Goal: Information Seeking & Learning: Learn about a topic

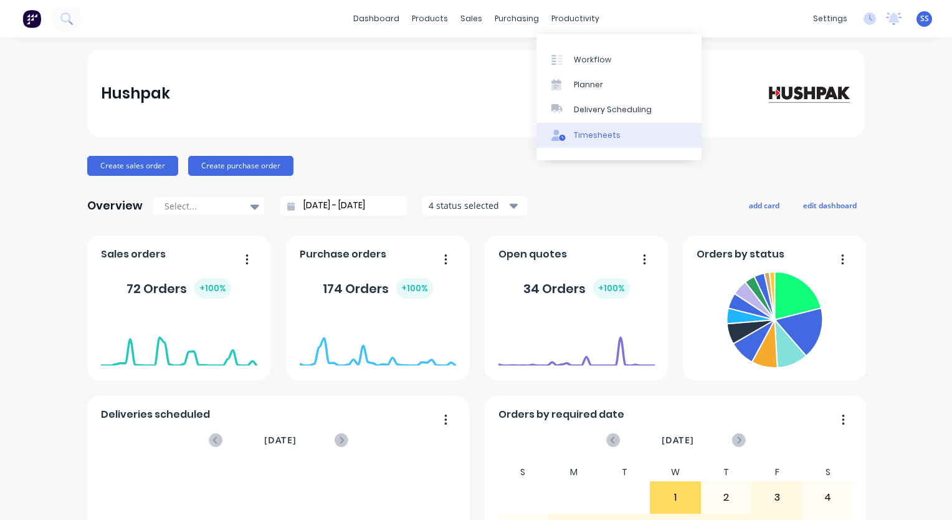
click at [558, 137] on icon at bounding box center [558, 135] width 14 height 11
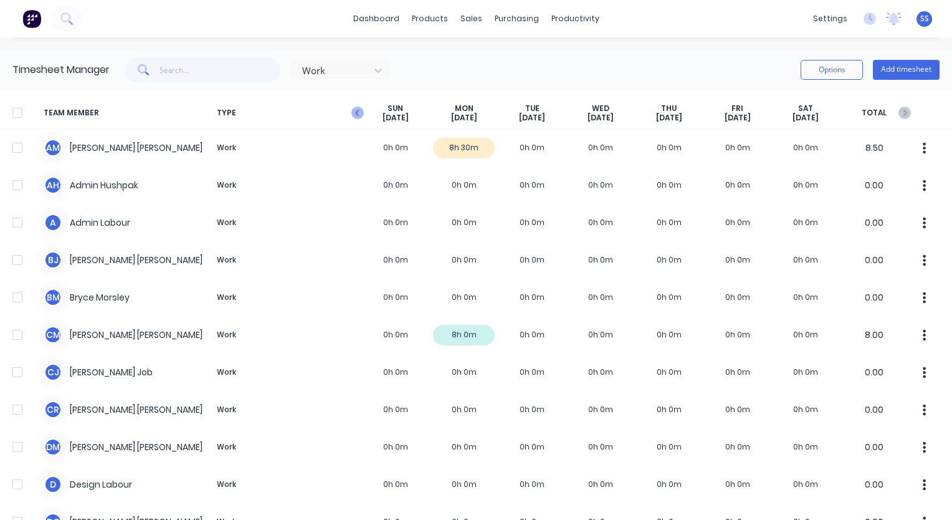
click at [356, 118] on icon "button" at bounding box center [357, 113] width 12 height 12
click at [359, 114] on icon "button" at bounding box center [357, 113] width 12 height 12
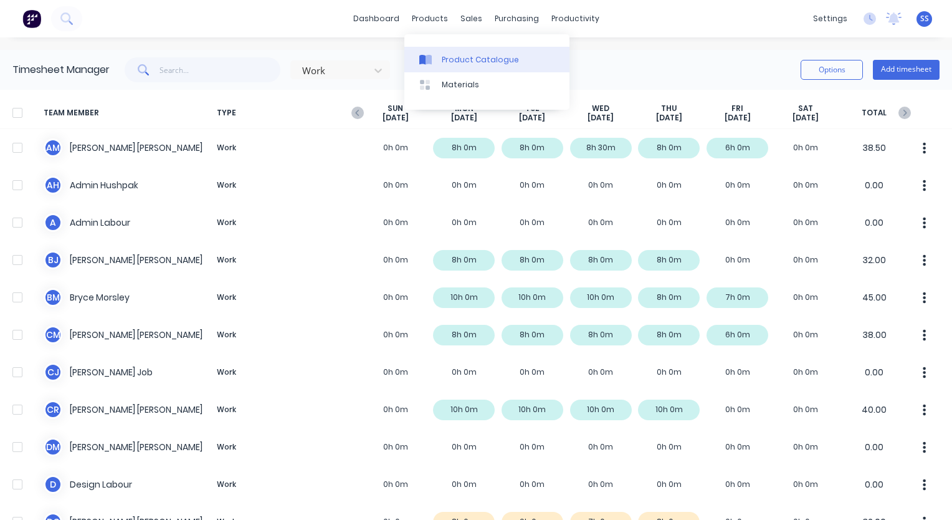
click at [442, 54] on div "Product Catalogue" at bounding box center [480, 59] width 77 height 11
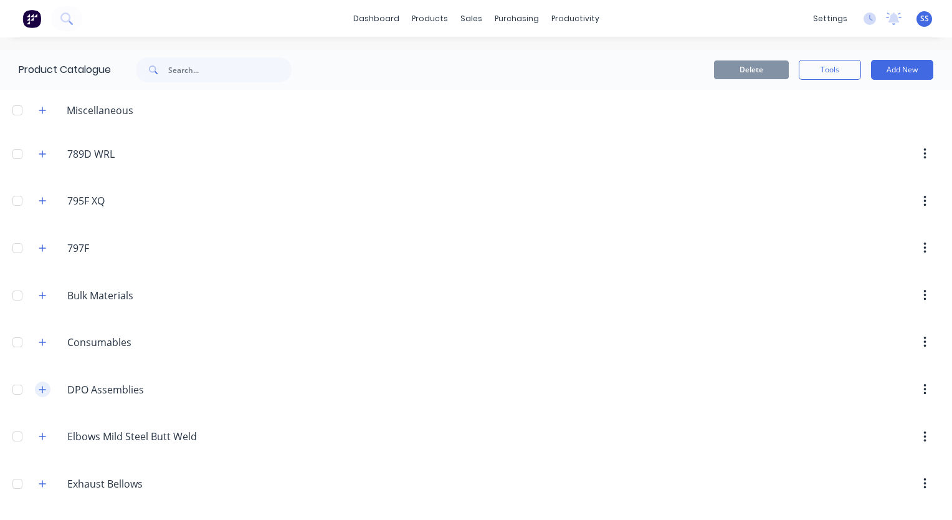
click at [42, 392] on button "button" at bounding box center [43, 389] width 16 height 16
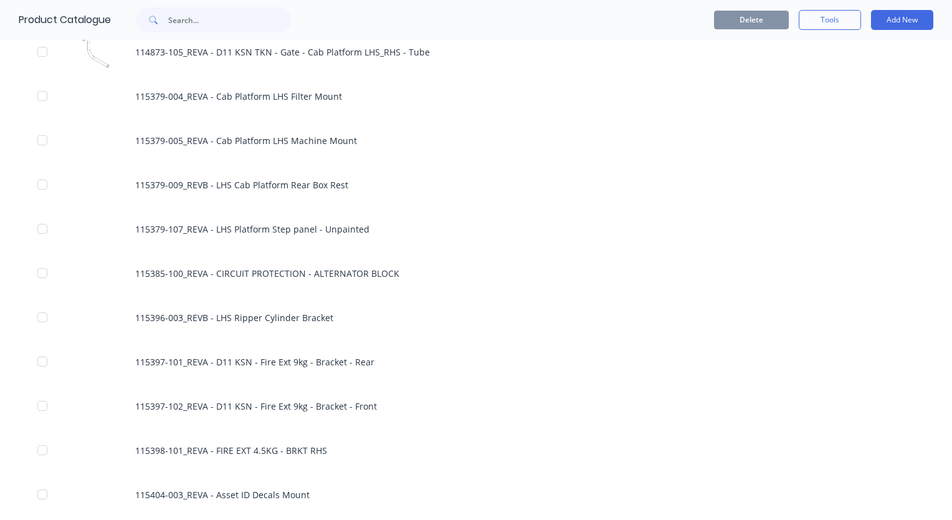
scroll to position [1807, 0]
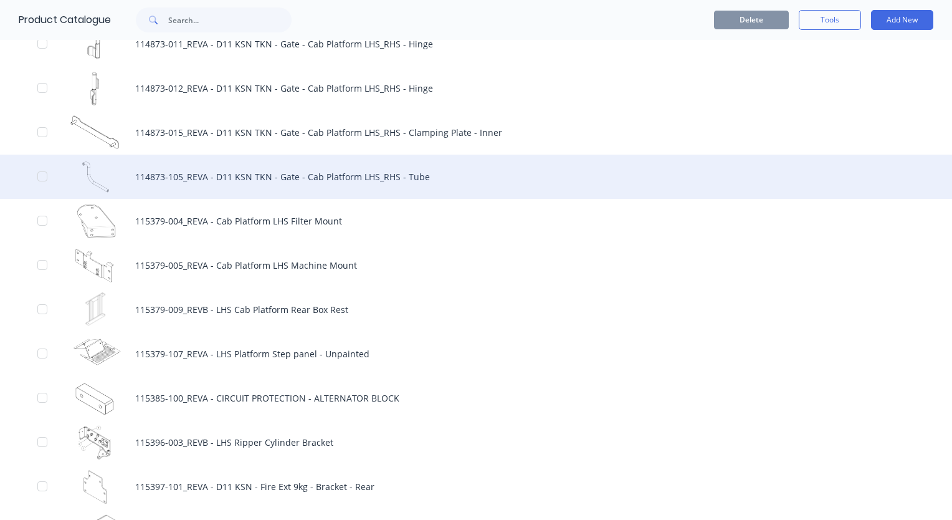
click at [351, 174] on div "114873-105_REVA - D11 KSN TKN - Gate - Cab Platform LHS_RHS - Tube" at bounding box center [476, 176] width 952 height 44
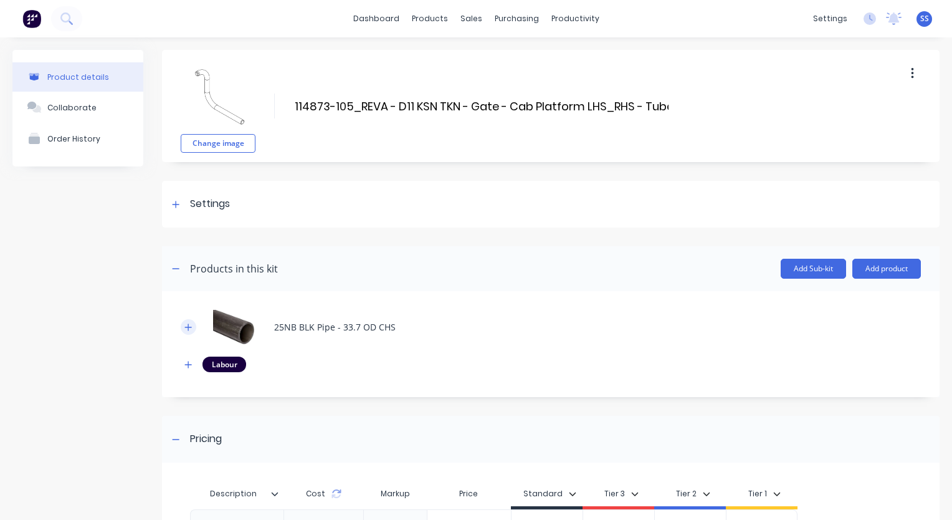
click at [193, 326] on button "button" at bounding box center [189, 327] width 16 height 16
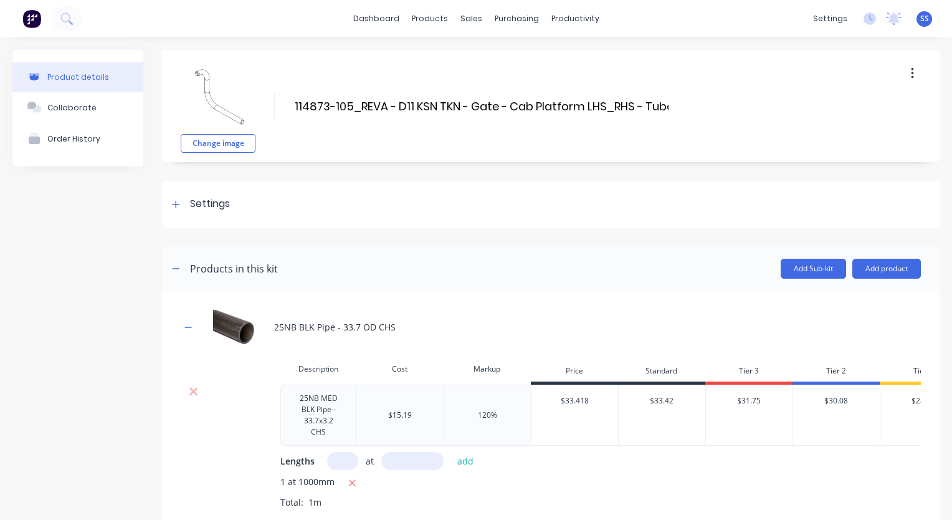
scroll to position [187, 0]
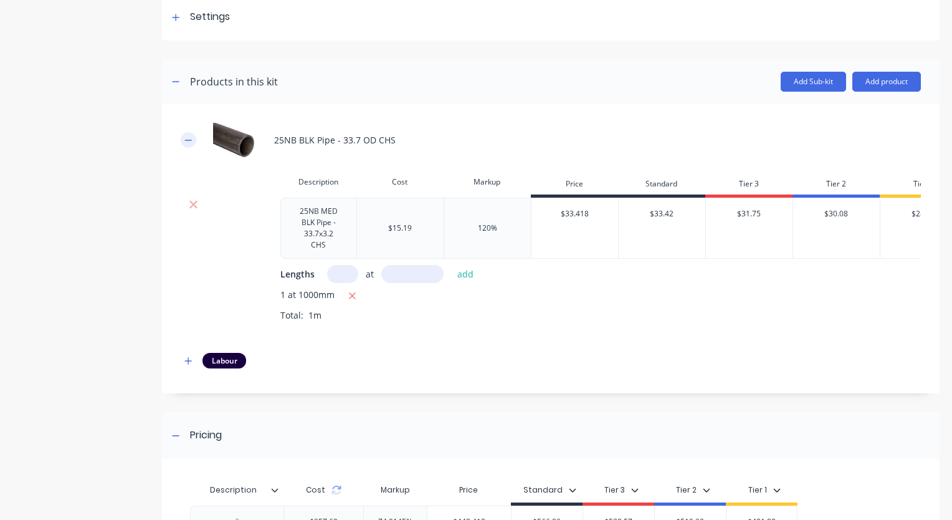
click at [187, 142] on icon "button" at bounding box center [187, 140] width 7 height 9
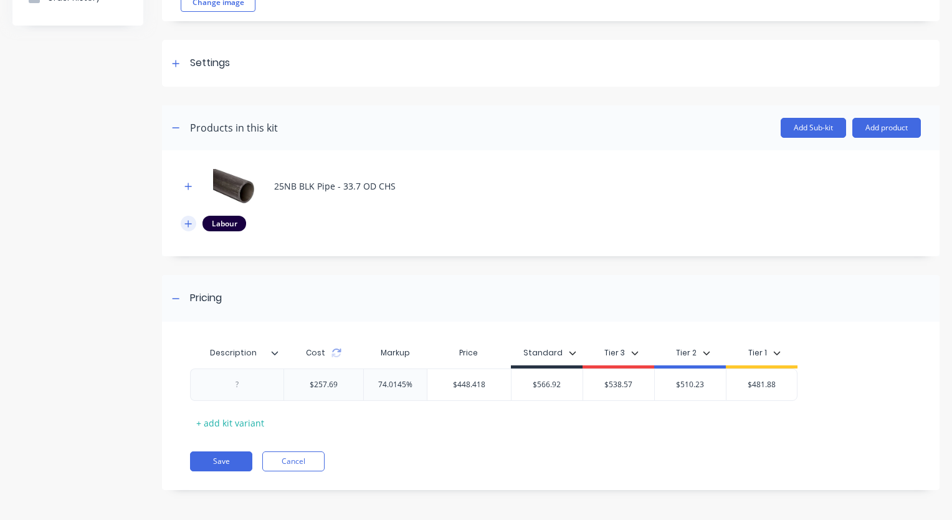
click at [191, 222] on icon "button" at bounding box center [188, 223] width 7 height 7
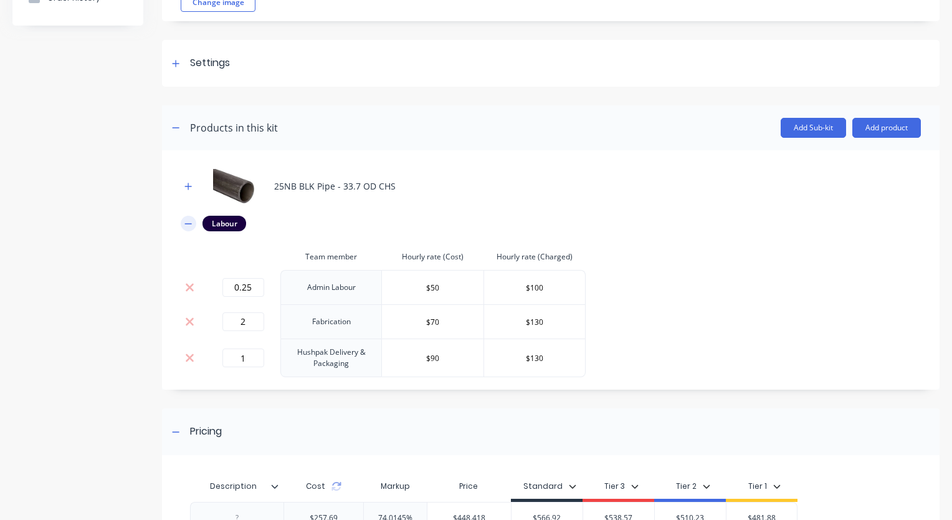
click at [183, 223] on button "button" at bounding box center [189, 224] width 16 height 16
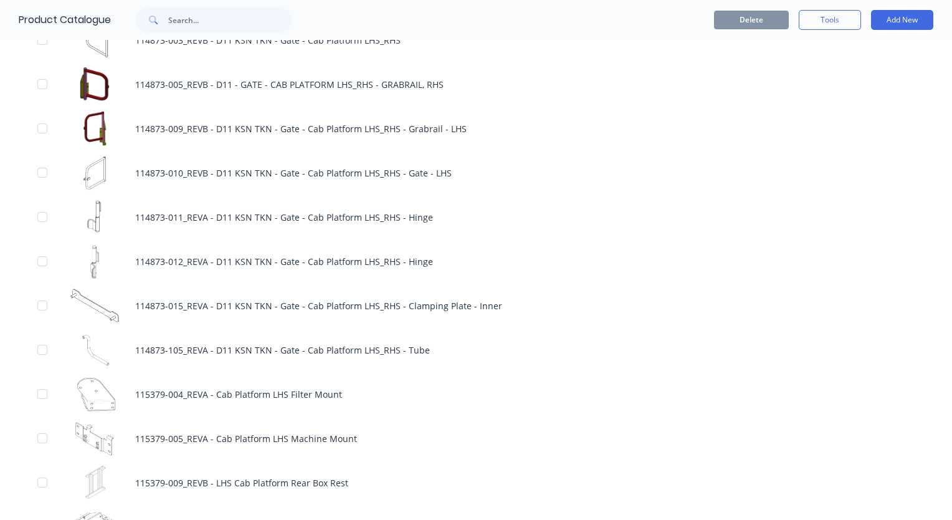
scroll to position [1744, 0]
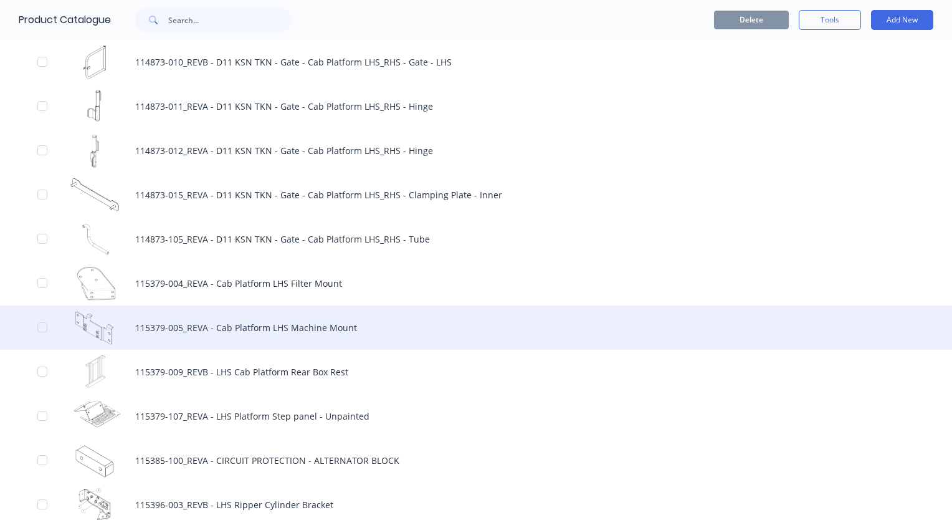
click at [292, 332] on div "115379-005_REVA - Cab Platform LHS Machine Mount" at bounding box center [476, 327] width 952 height 44
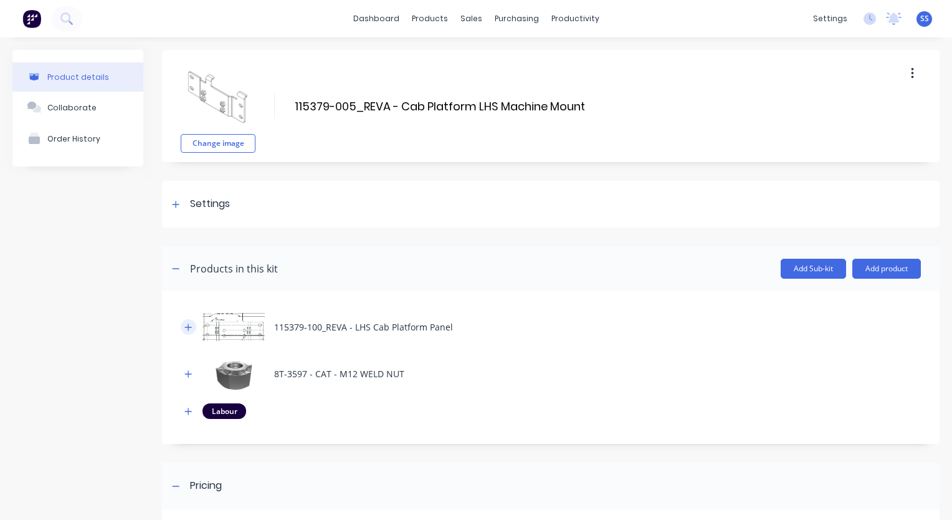
click at [191, 328] on icon "button" at bounding box center [187, 327] width 7 height 9
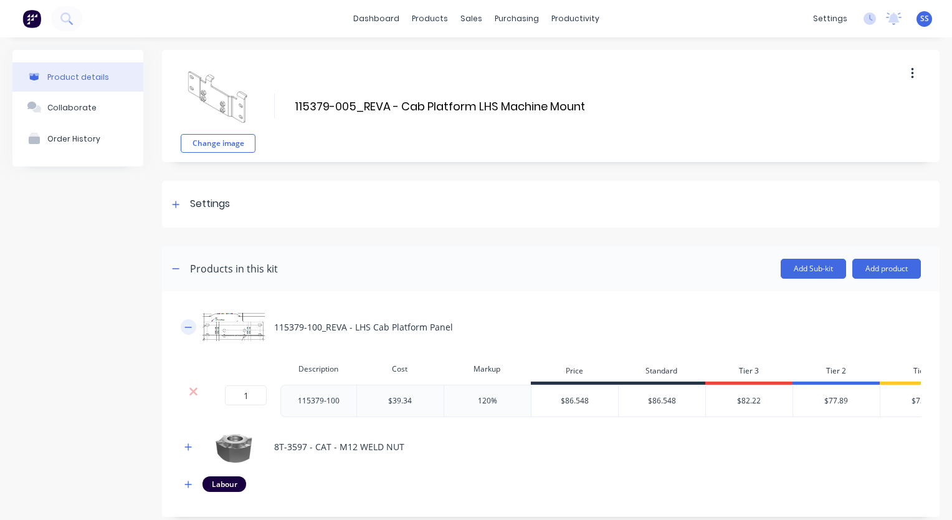
click at [191, 328] on icon "button" at bounding box center [187, 327] width 7 height 9
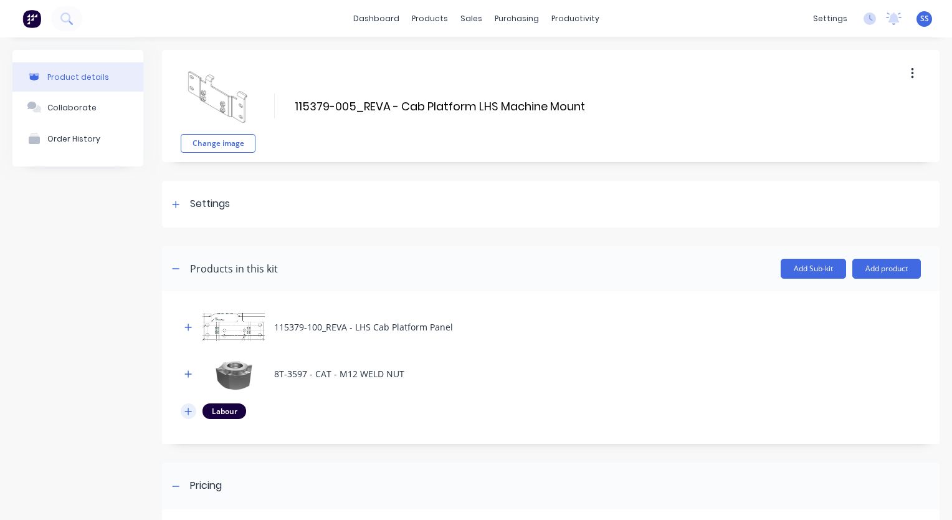
click at [187, 405] on button "button" at bounding box center [189, 411] width 16 height 16
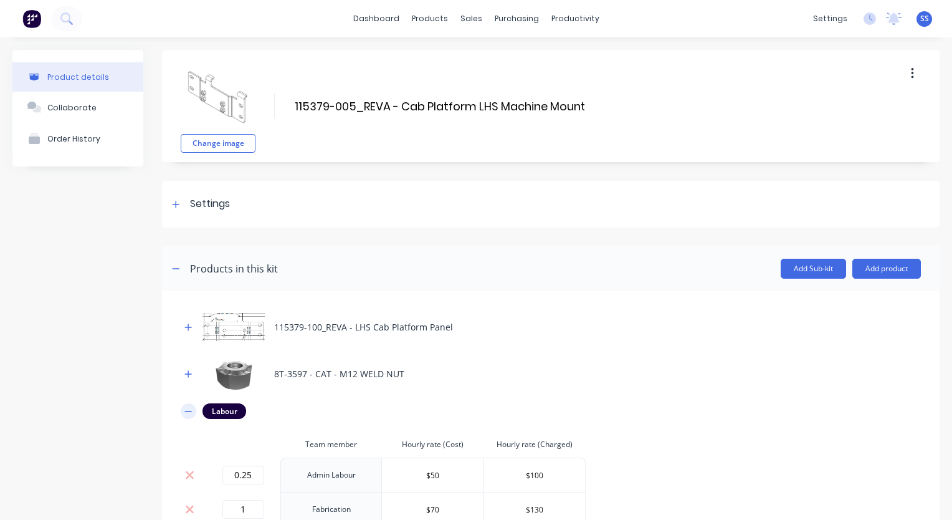
scroll to position [187, 0]
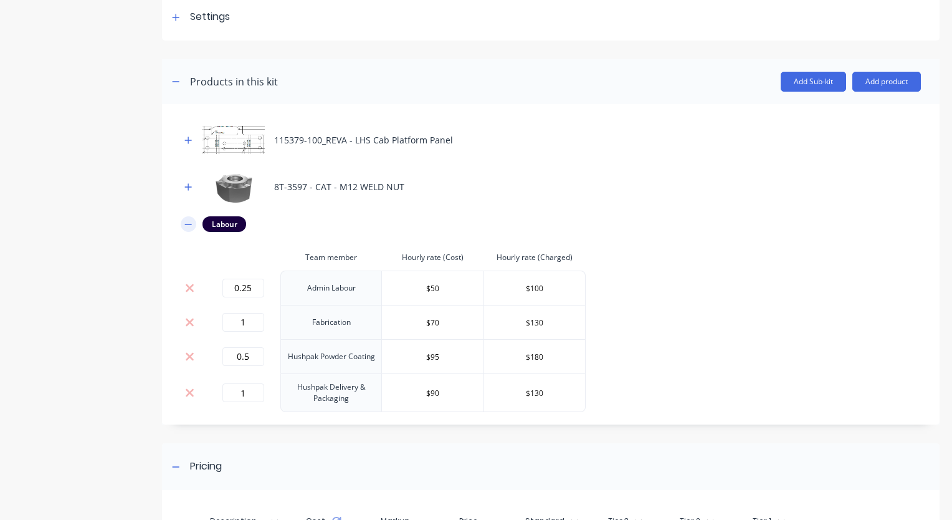
click at [186, 222] on icon "button" at bounding box center [187, 224] width 7 height 9
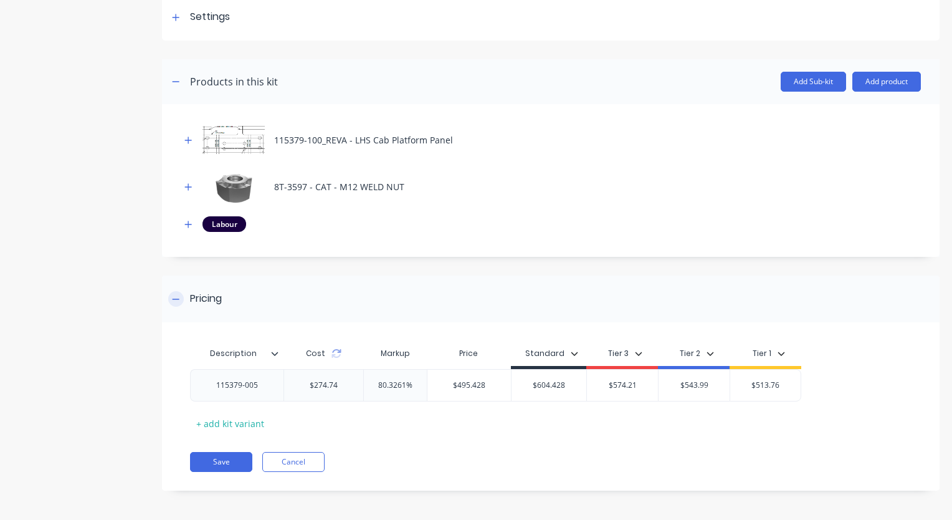
click at [177, 300] on icon at bounding box center [175, 299] width 7 height 9
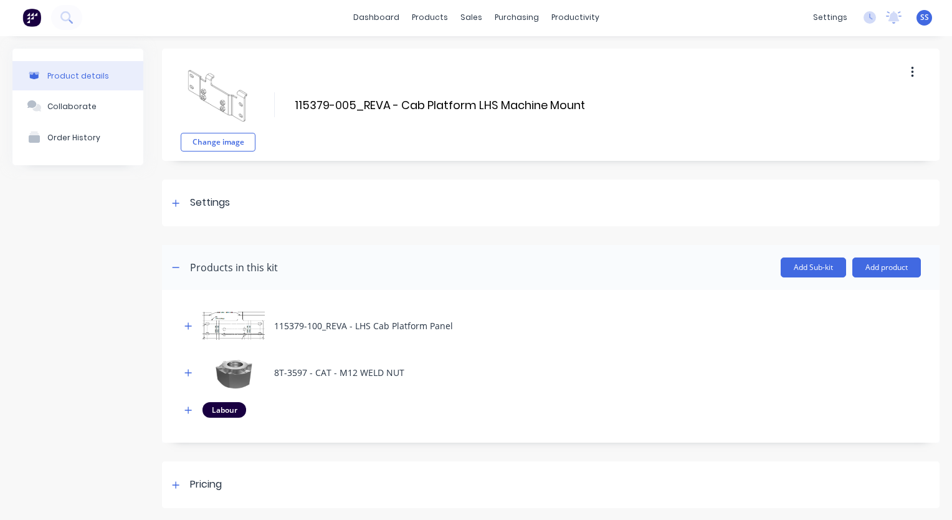
scroll to position [1, 0]
click at [174, 266] on icon "button" at bounding box center [175, 267] width 7 height 9
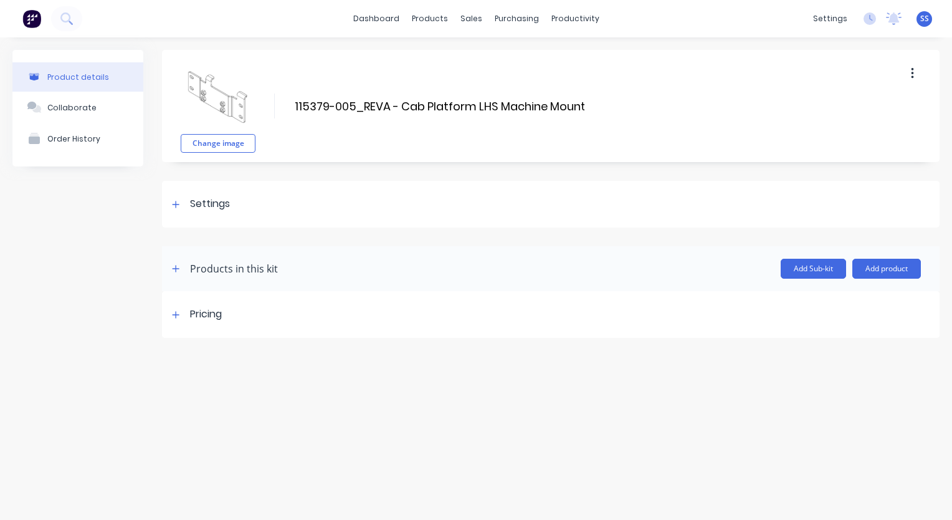
scroll to position [0, 0]
click at [39, 255] on div "Product details Collaborate Order History" at bounding box center [77, 194] width 131 height 288
click at [177, 312] on icon at bounding box center [175, 314] width 7 height 9
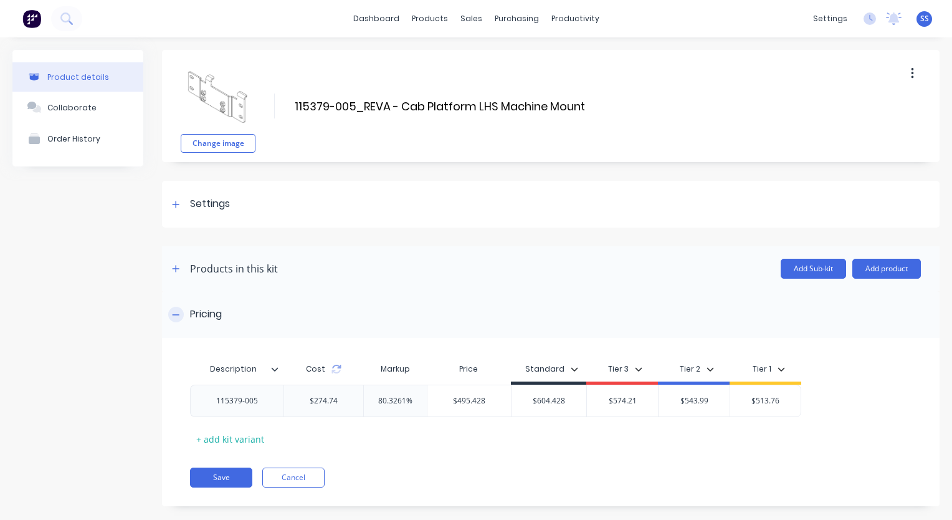
click at [177, 312] on icon at bounding box center [175, 314] width 7 height 9
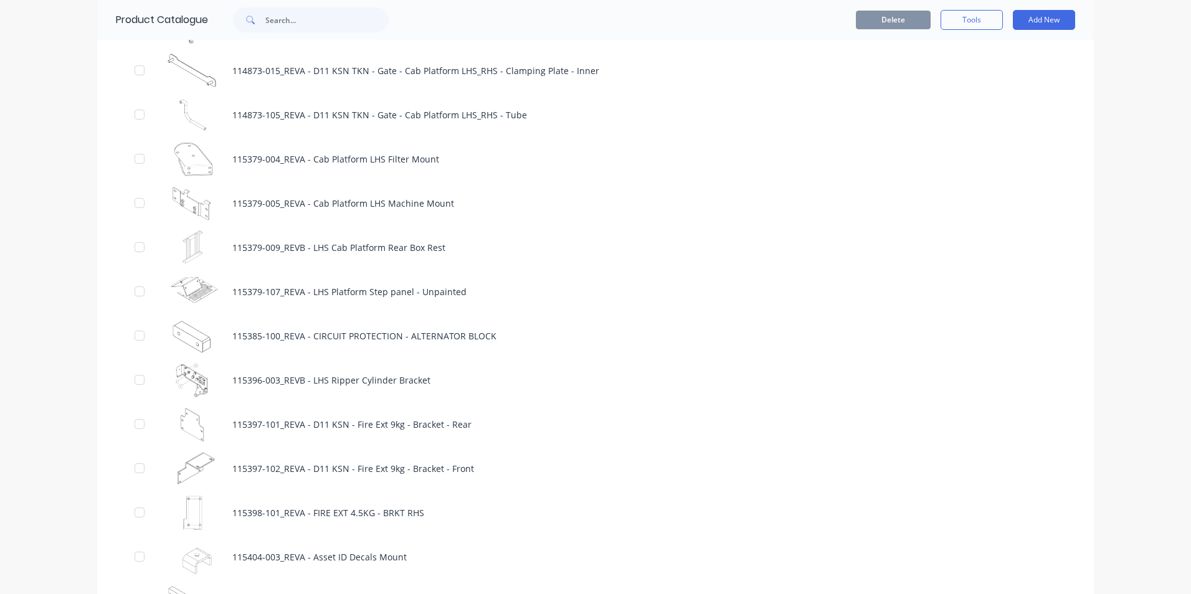
scroll to position [1869, 0]
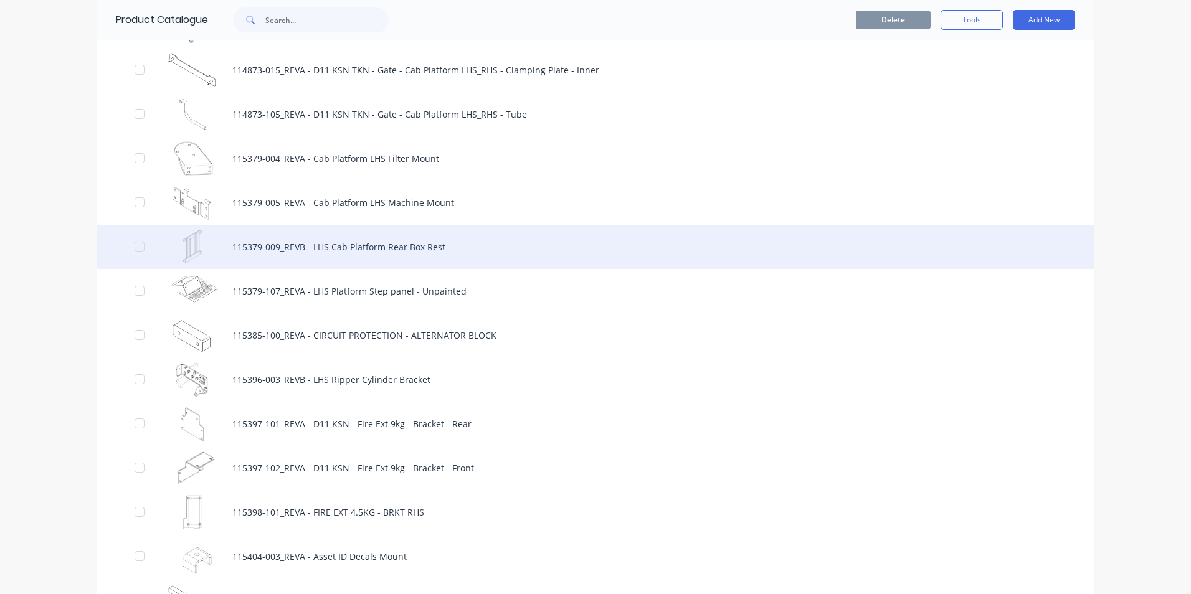
click at [290, 247] on div "115379-009_REVB - LHS Cab Platform Rear Box Rest" at bounding box center [595, 247] width 997 height 44
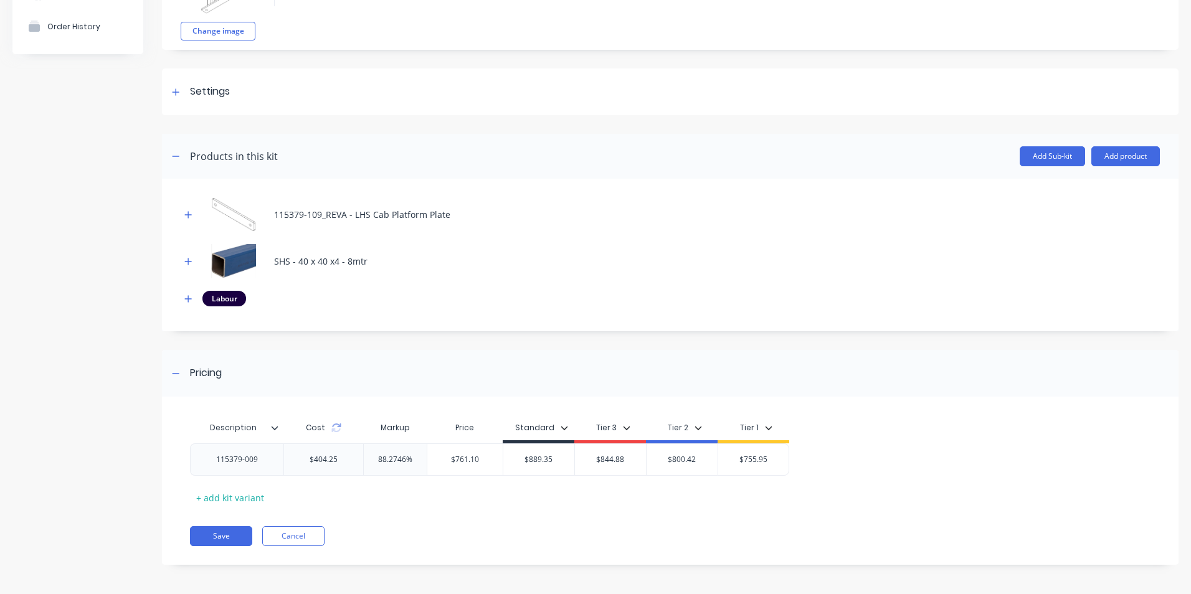
scroll to position [114, 0]
click at [187, 258] on icon "button" at bounding box center [187, 259] width 7 height 9
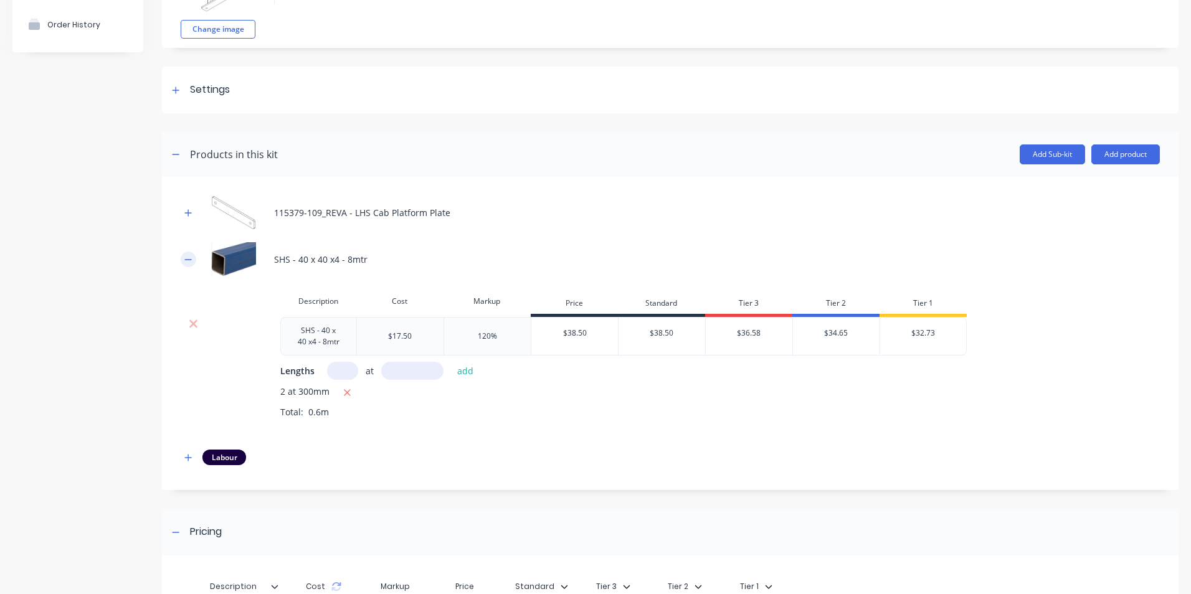
click at [187, 258] on icon "button" at bounding box center [187, 259] width 7 height 9
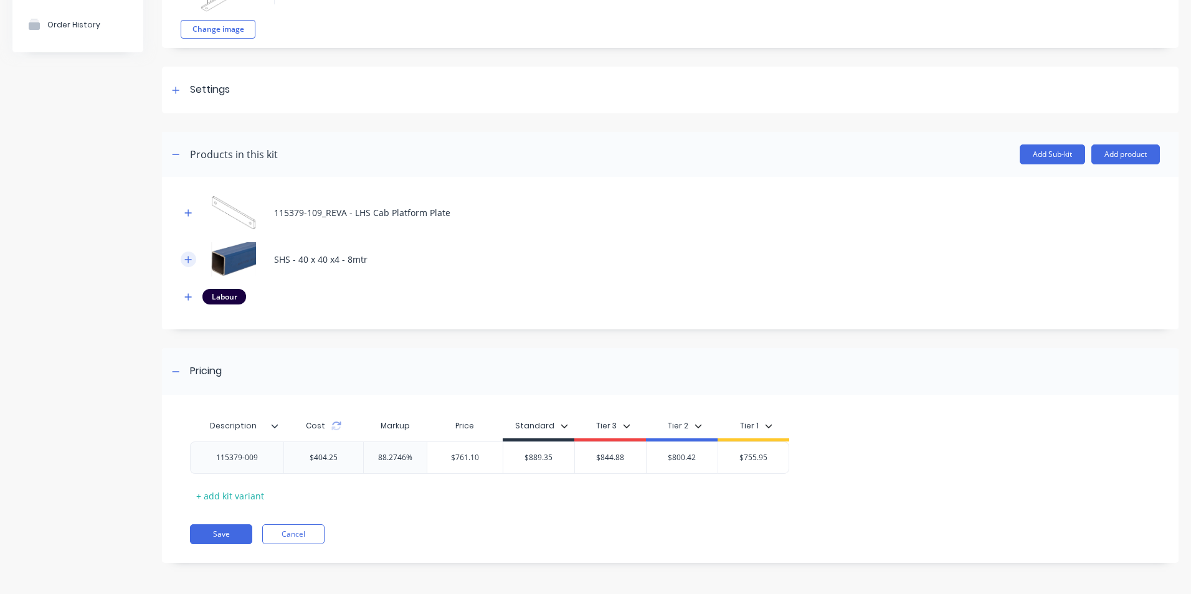
click at [186, 262] on icon "button" at bounding box center [187, 259] width 7 height 9
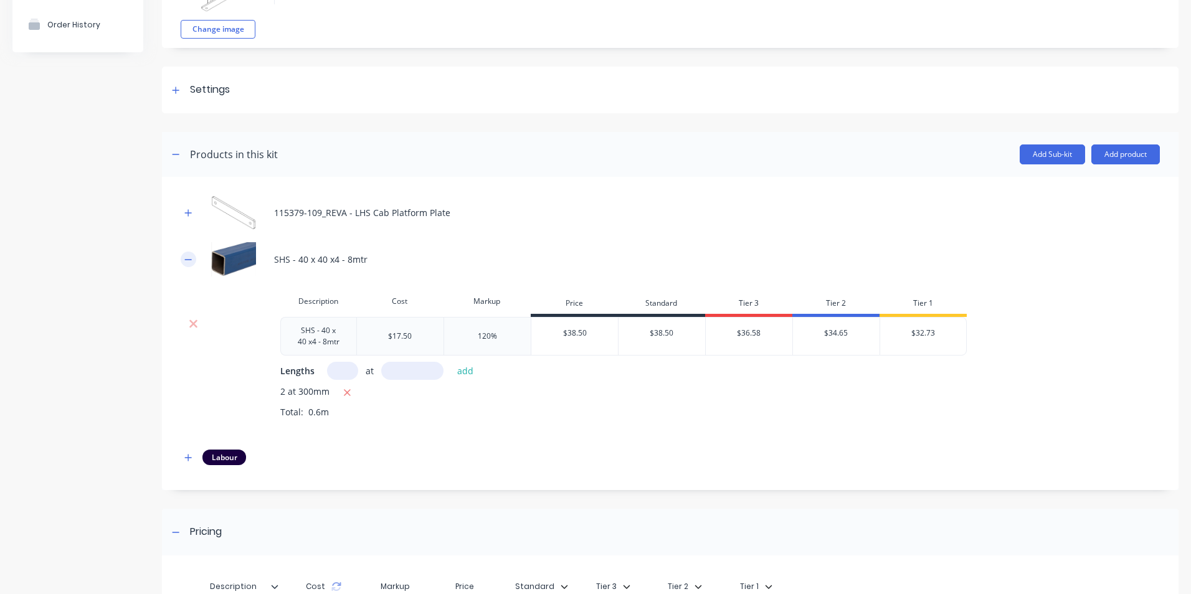
click at [186, 262] on icon "button" at bounding box center [187, 259] width 7 height 9
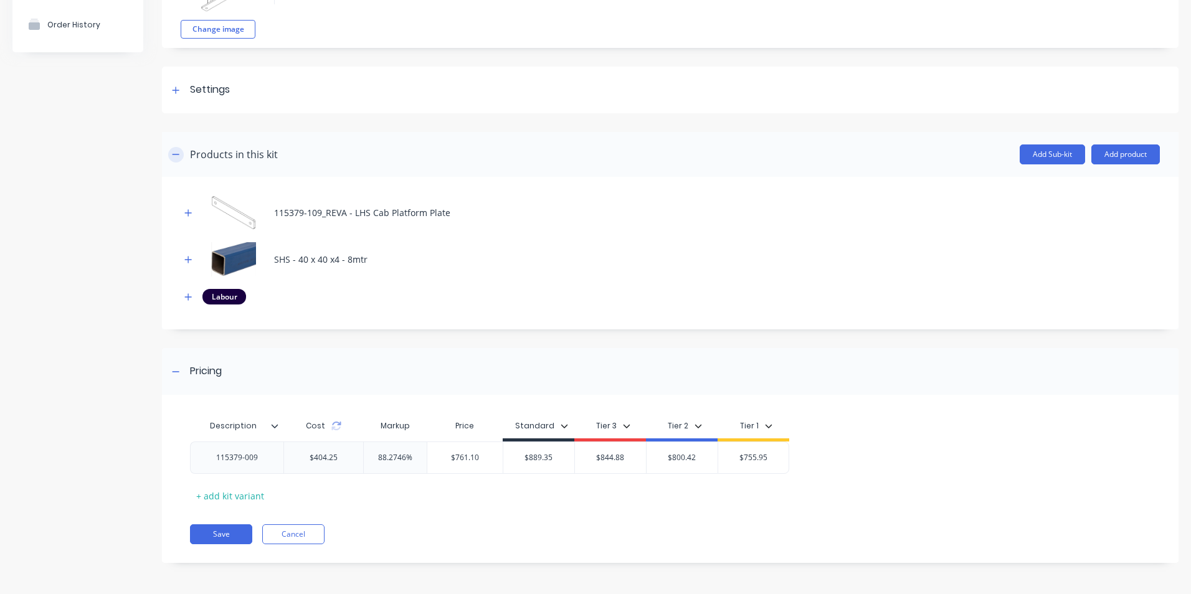
click at [176, 162] on button "button" at bounding box center [176, 155] width 16 height 16
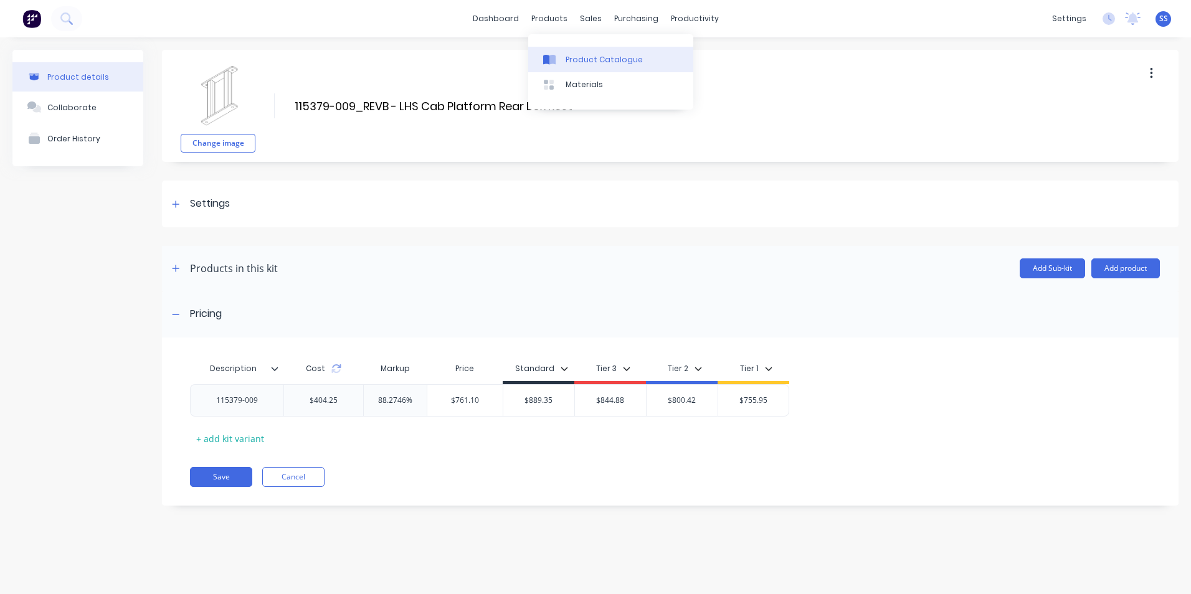
click at [573, 55] on div "Product Catalogue" at bounding box center [604, 59] width 77 height 11
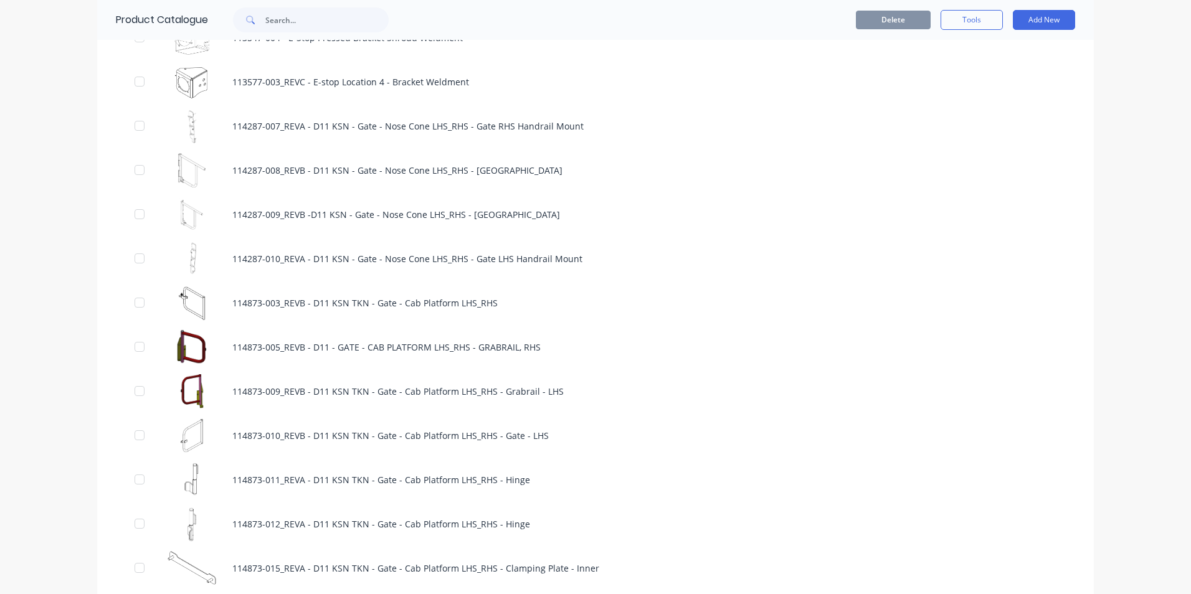
scroll to position [1620, 0]
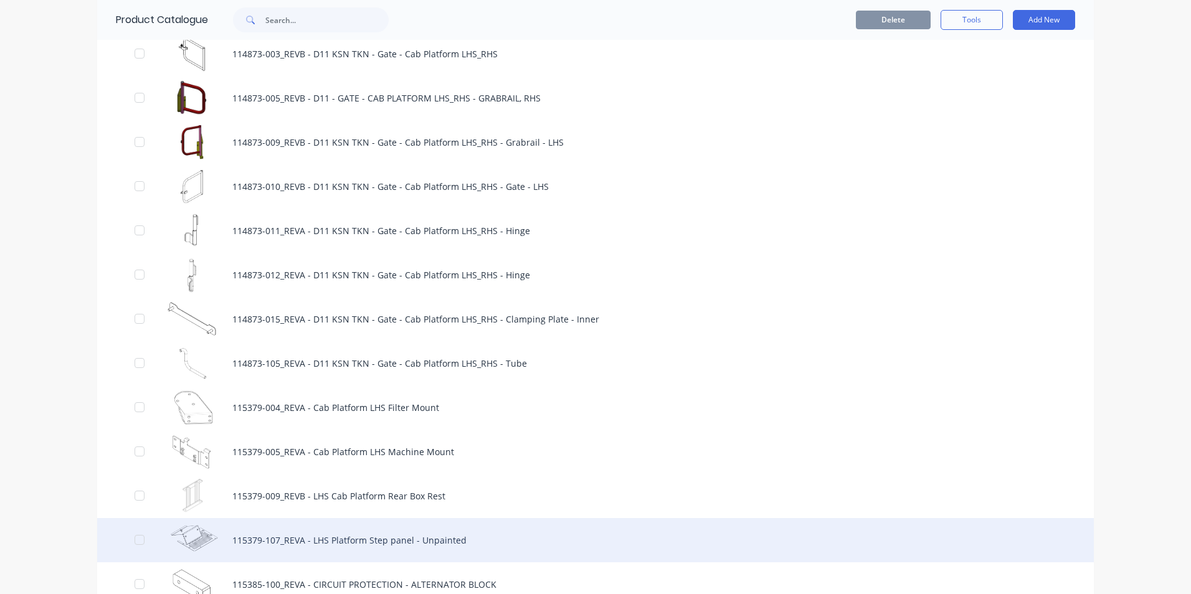
click at [188, 530] on div "115379-107_REVA - LHS Platform Step panel - Unpainted" at bounding box center [595, 540] width 997 height 44
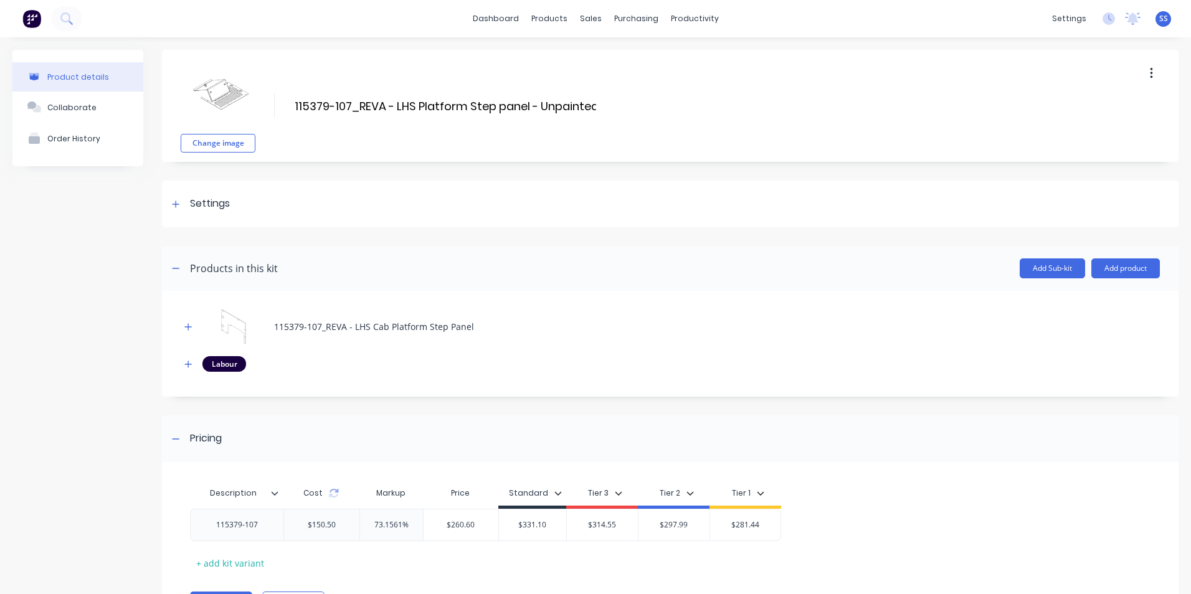
click at [78, 307] on div "Product details Collaborate Order History" at bounding box center [77, 349] width 131 height 599
click at [77, 308] on div "Product details Collaborate Order History" at bounding box center [77, 349] width 131 height 599
click at [589, 63] on div "Product Catalogue" at bounding box center [599, 59] width 77 height 11
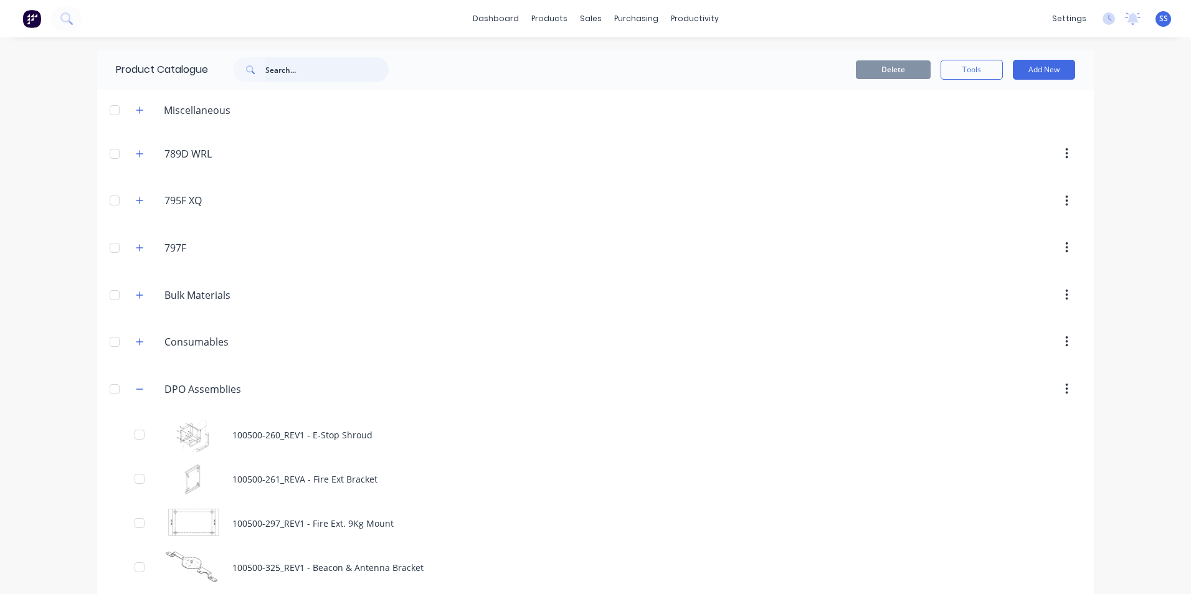
click at [341, 67] on input "text" at bounding box center [326, 69] width 123 height 25
type input "square bar"
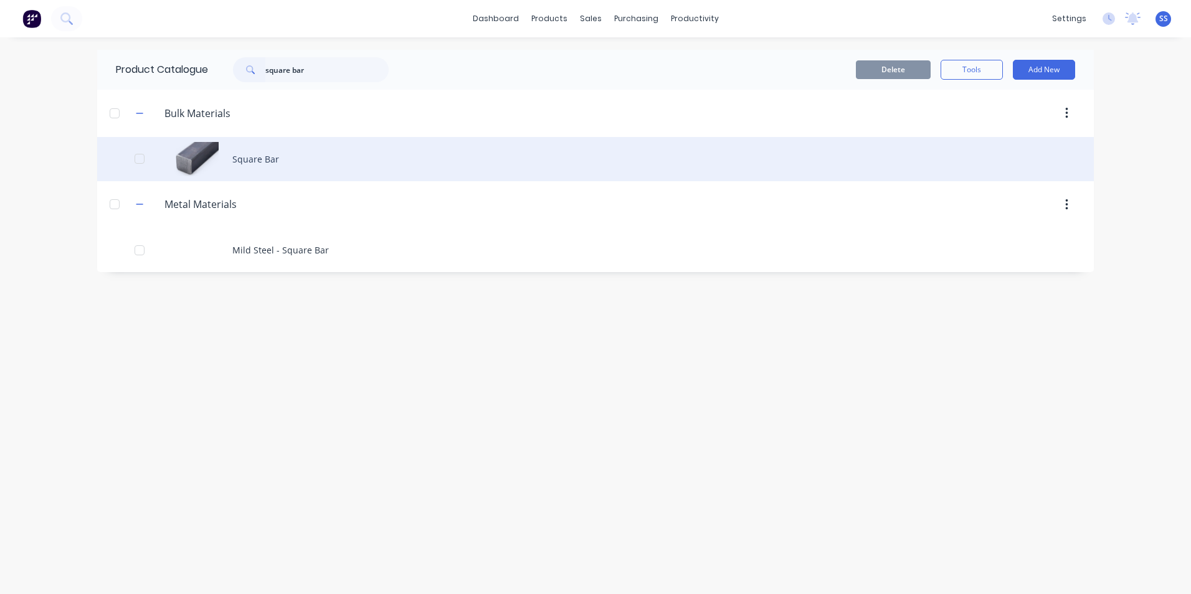
click at [212, 149] on div "Square Bar" at bounding box center [595, 159] width 997 height 44
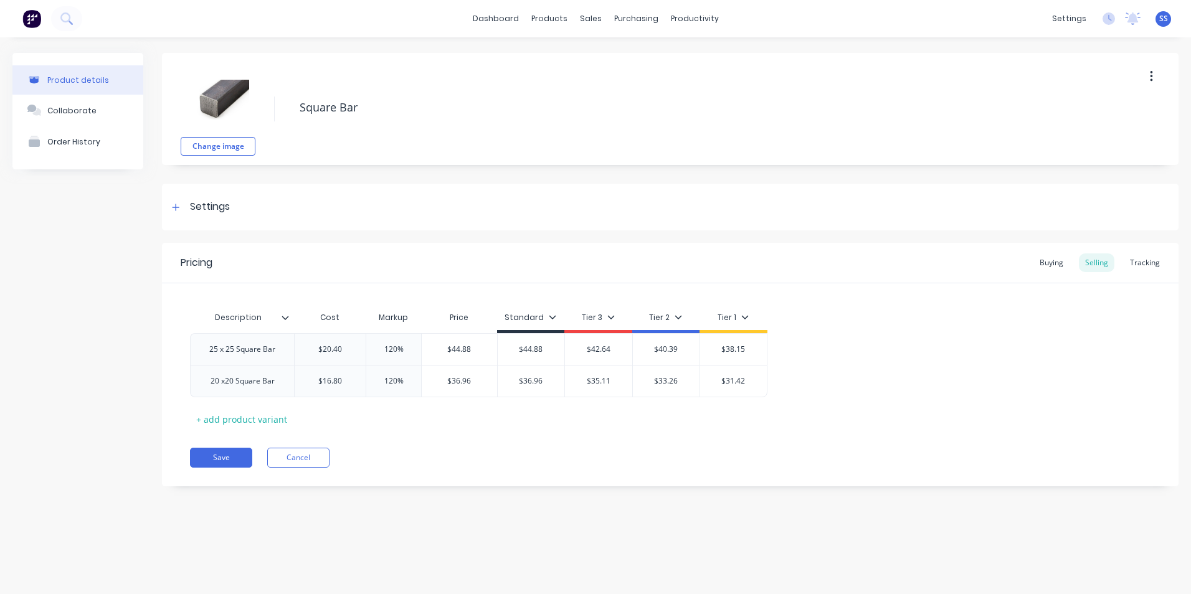
type textarea "x"
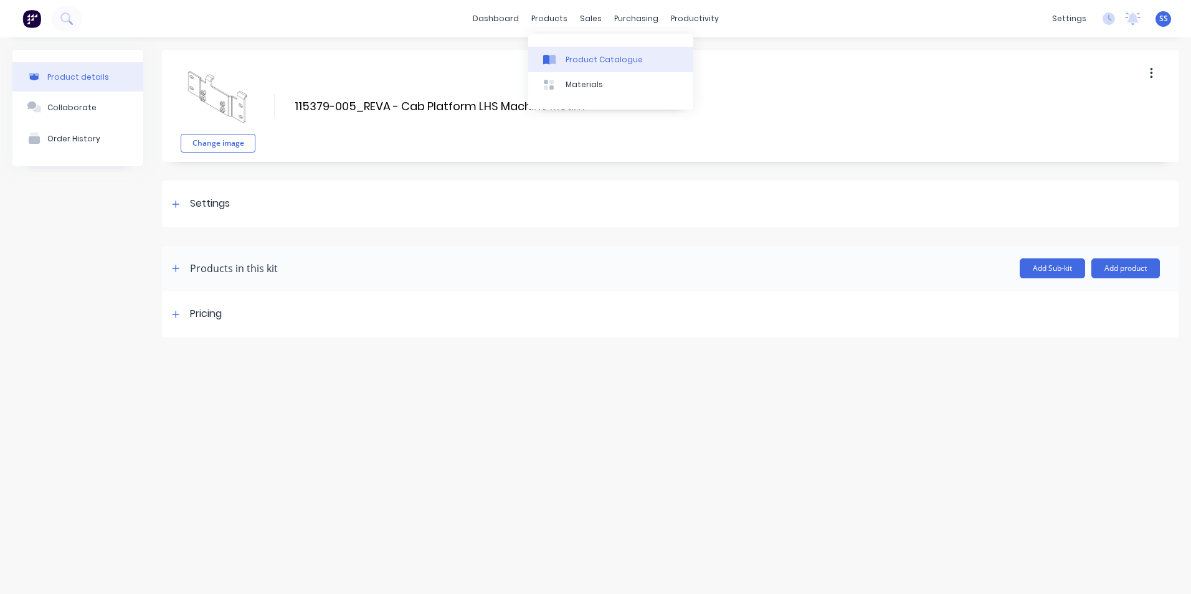
click at [569, 55] on div "Product Catalogue" at bounding box center [604, 59] width 77 height 11
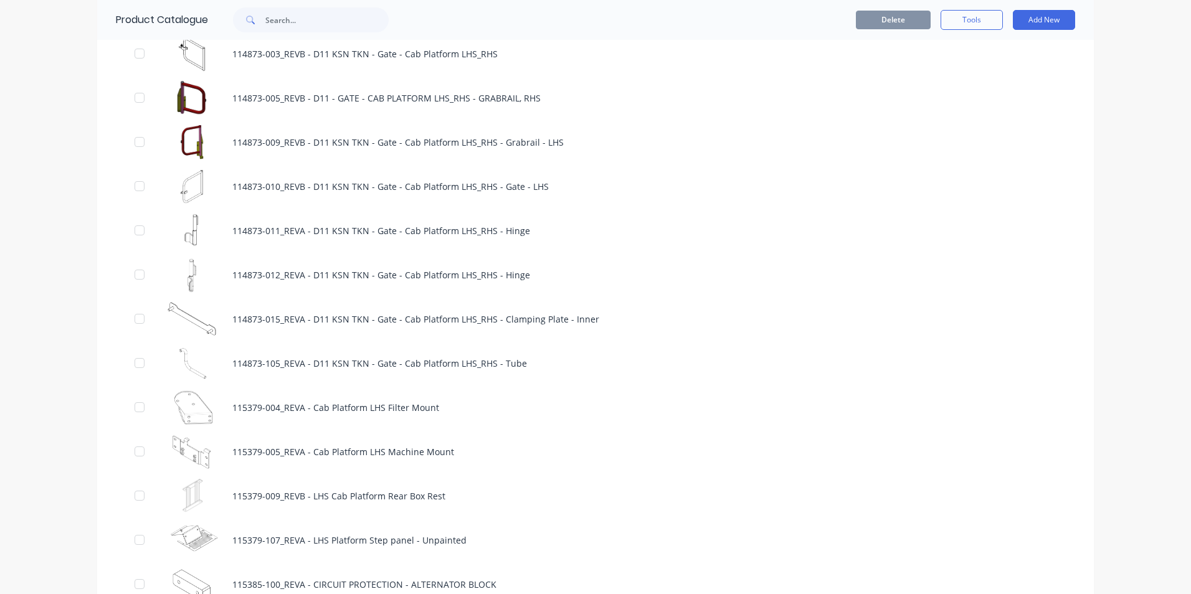
scroll to position [1869, 0]
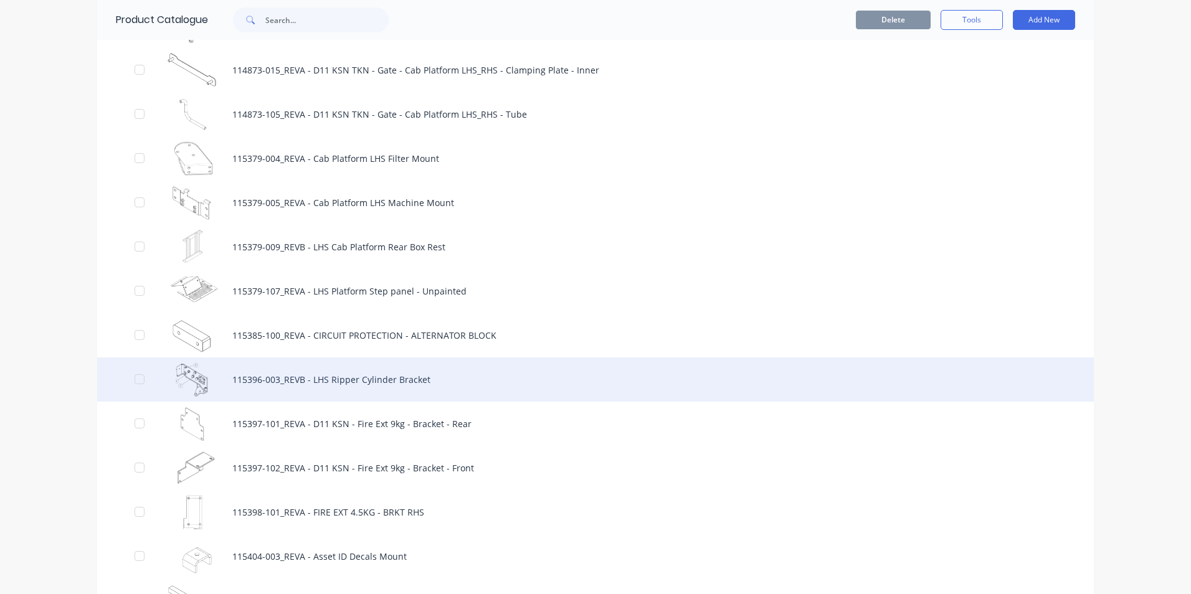
click at [369, 379] on div "115396-003_REVB - LHS Ripper Cylinder Bracket" at bounding box center [595, 380] width 997 height 44
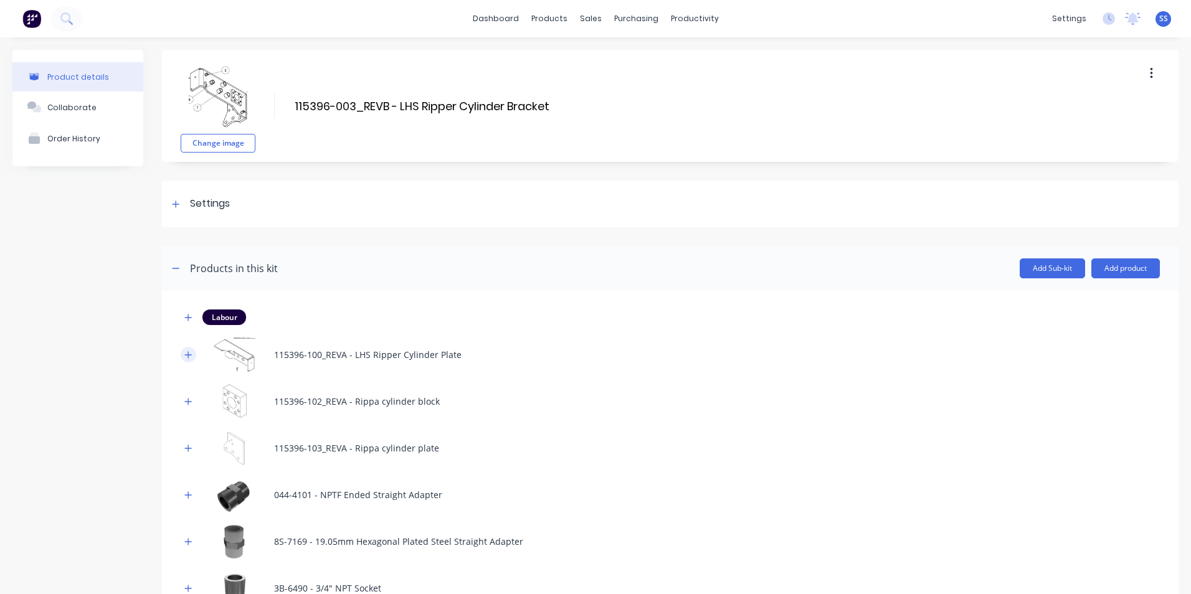
click at [190, 354] on icon "button" at bounding box center [187, 355] width 7 height 9
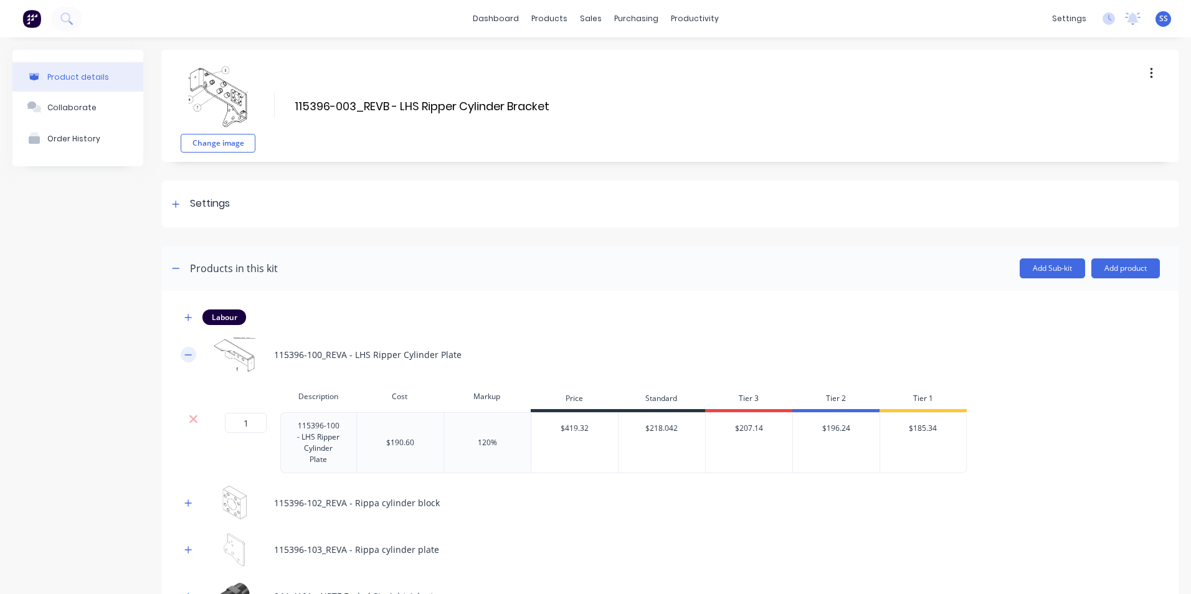
click at [190, 354] on icon "button" at bounding box center [187, 355] width 7 height 9
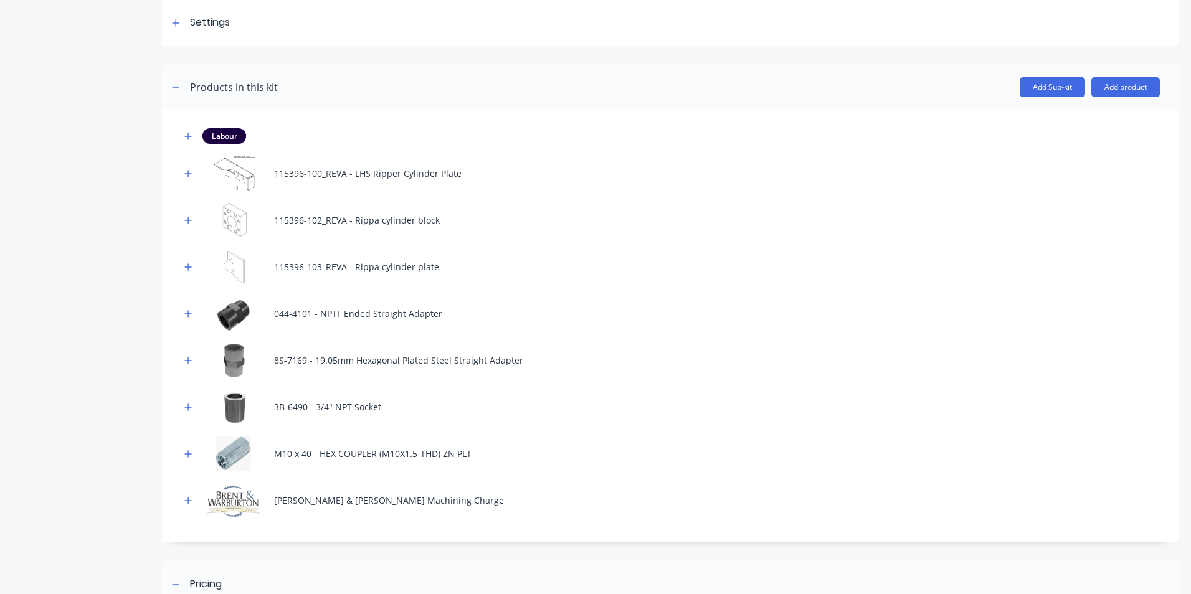
scroll to position [187, 0]
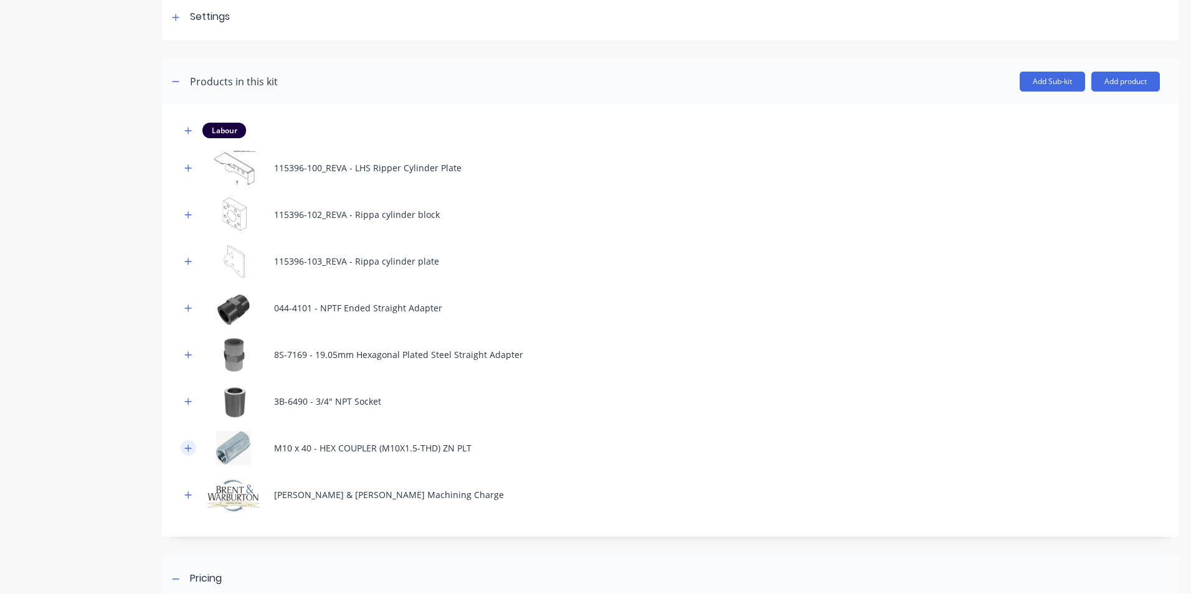
click at [188, 450] on icon "button" at bounding box center [188, 448] width 7 height 7
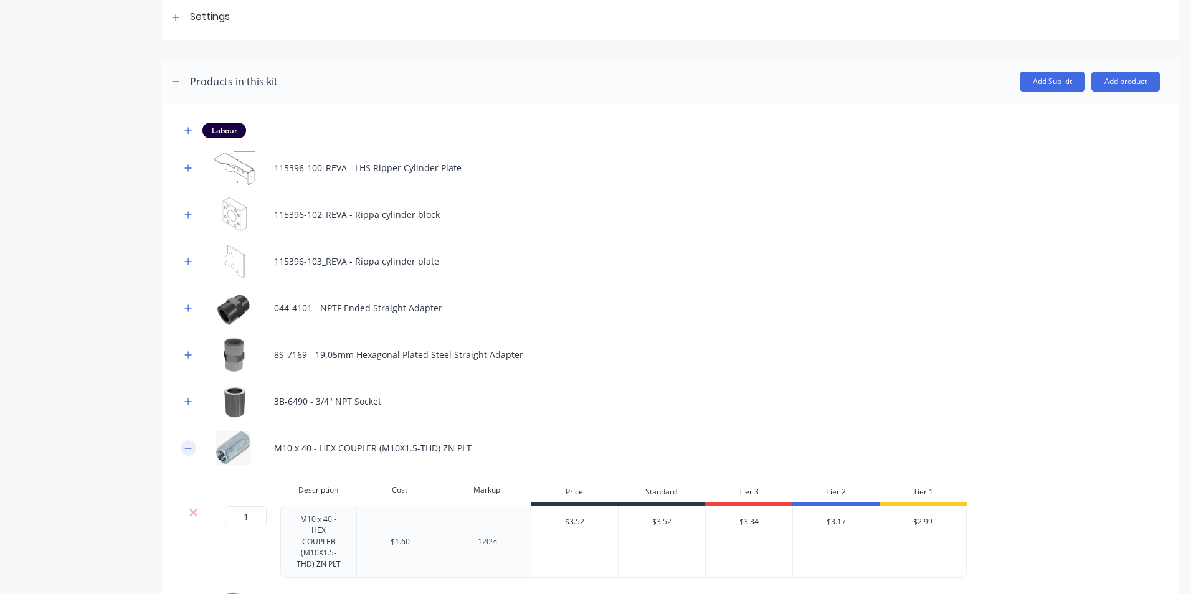
click at [188, 450] on icon "button" at bounding box center [187, 448] width 7 height 9
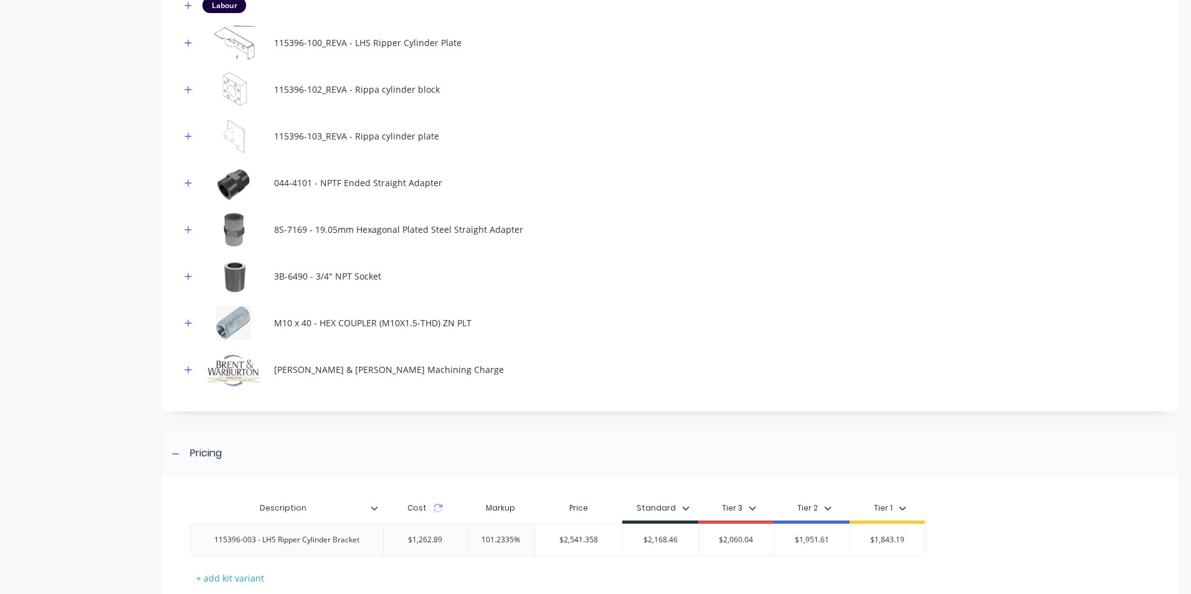
scroll to position [145, 0]
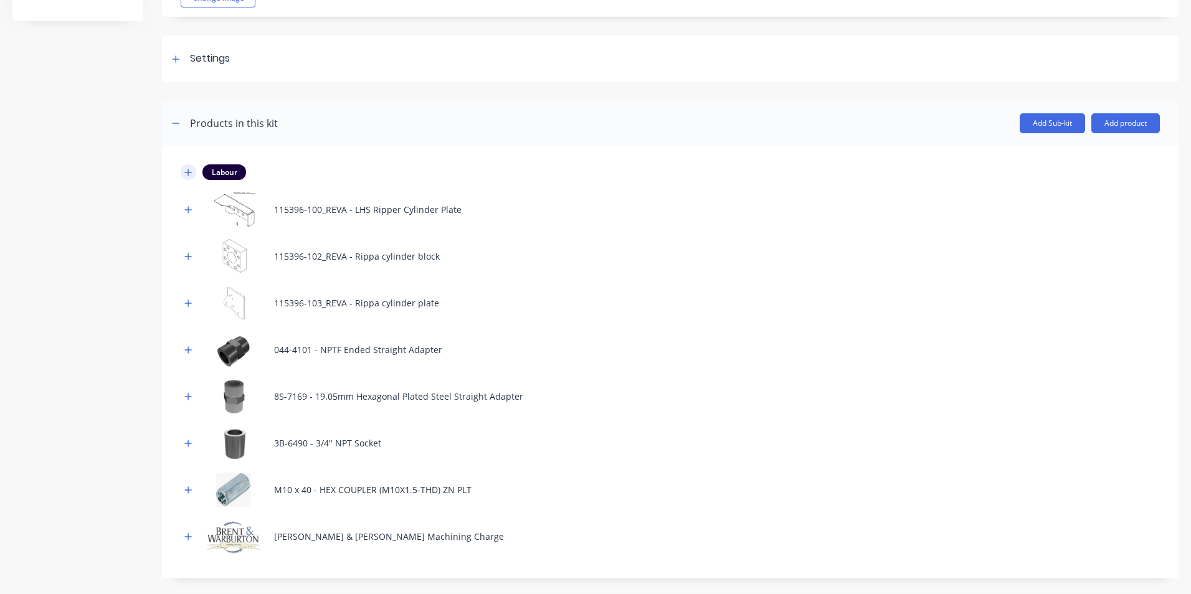
click at [191, 174] on icon "button" at bounding box center [187, 172] width 7 height 9
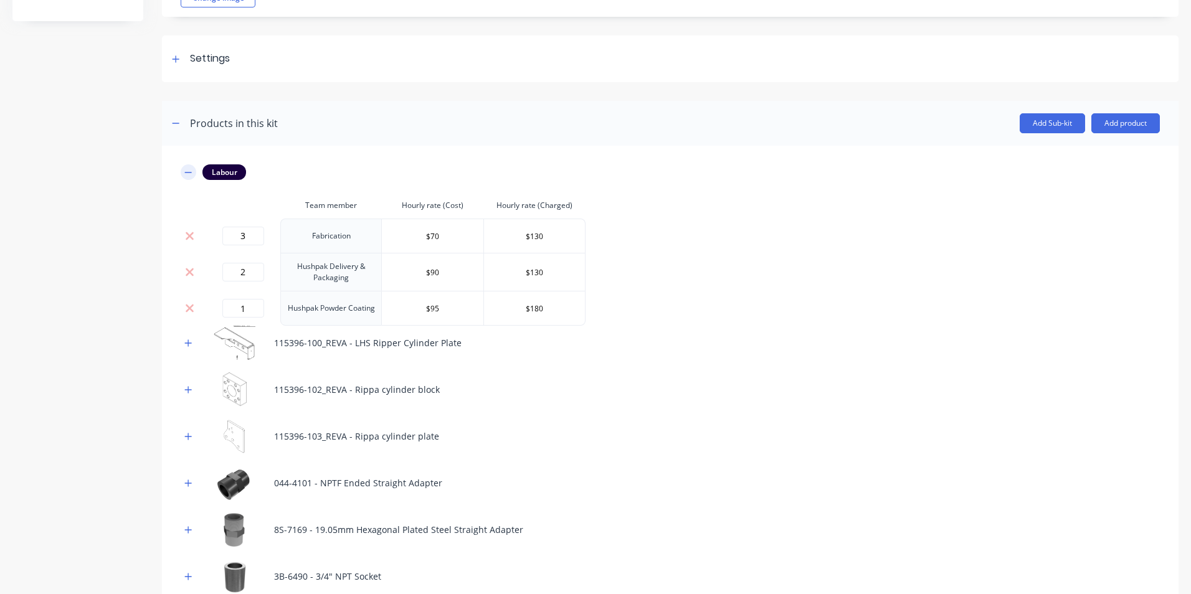
click at [191, 174] on icon "button" at bounding box center [187, 172] width 7 height 9
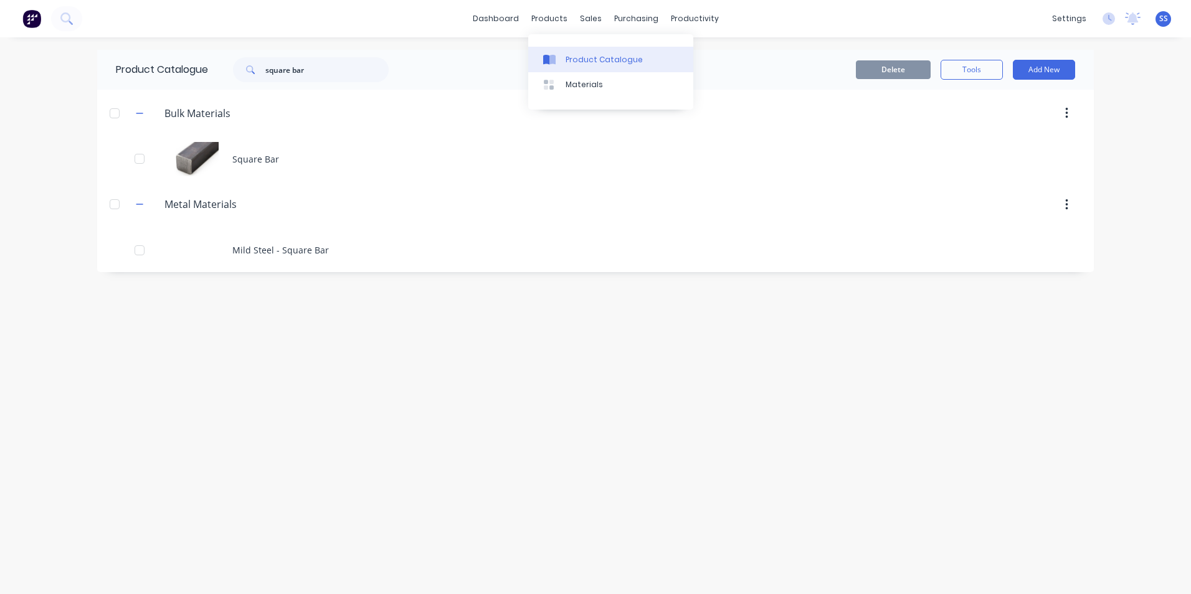
click at [574, 59] on div "Product Catalogue" at bounding box center [604, 59] width 77 height 11
drag, startPoint x: 213, startPoint y: 72, endPoint x: 200, endPoint y: 69, distance: 13.4
click at [200, 69] on div "Product Catalogue square bar" at bounding box center [258, 70] width 323 height 40
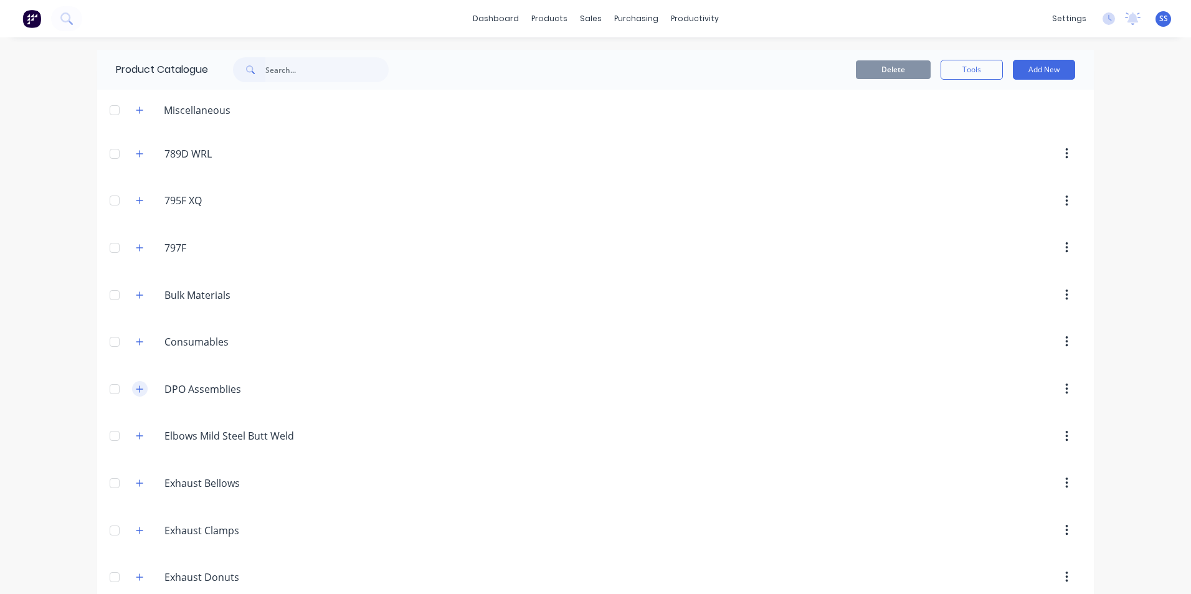
click at [137, 389] on icon "button" at bounding box center [139, 389] width 7 height 7
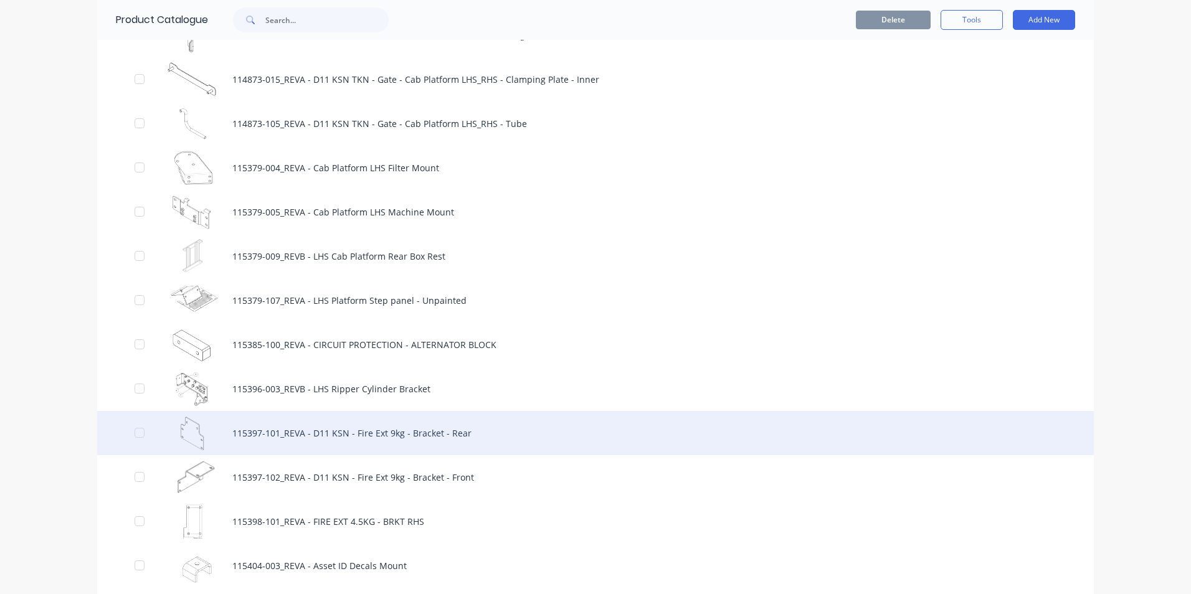
scroll to position [1931, 0]
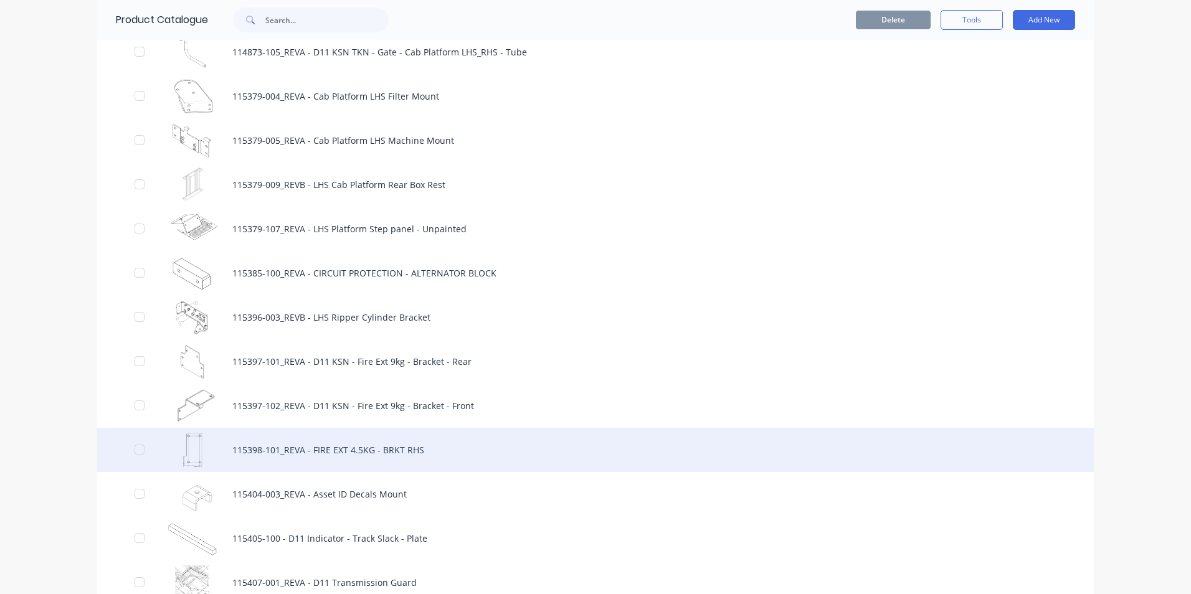
click at [356, 449] on div "115398-101_REVA - FIRE EXT 4.5KG - BRKT RHS" at bounding box center [595, 450] width 997 height 44
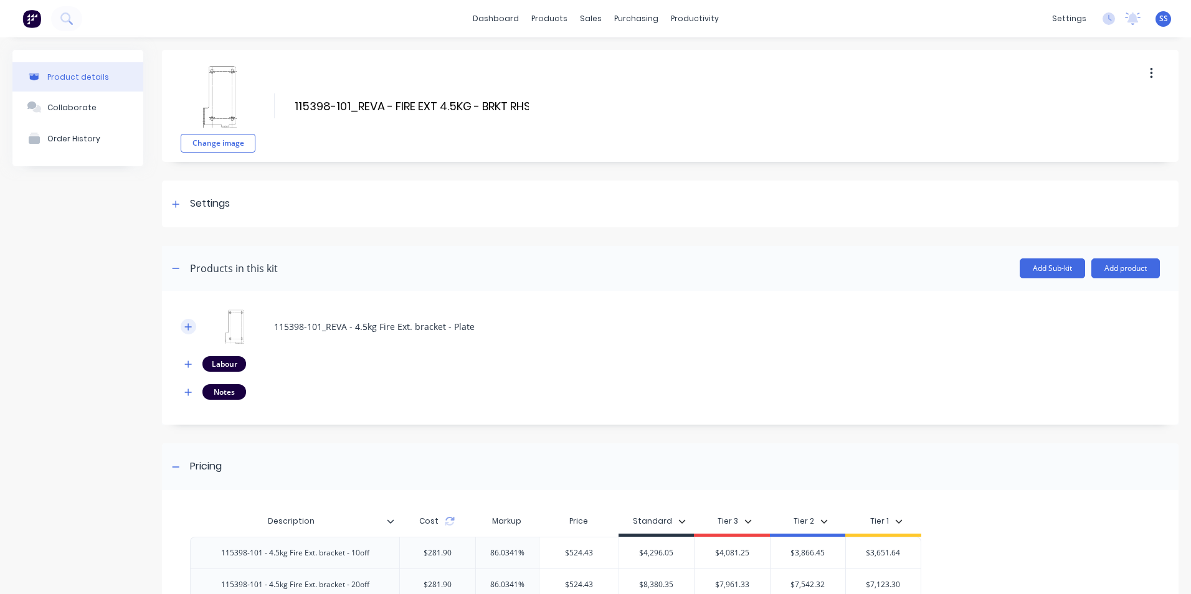
click at [191, 326] on icon "button" at bounding box center [187, 327] width 7 height 9
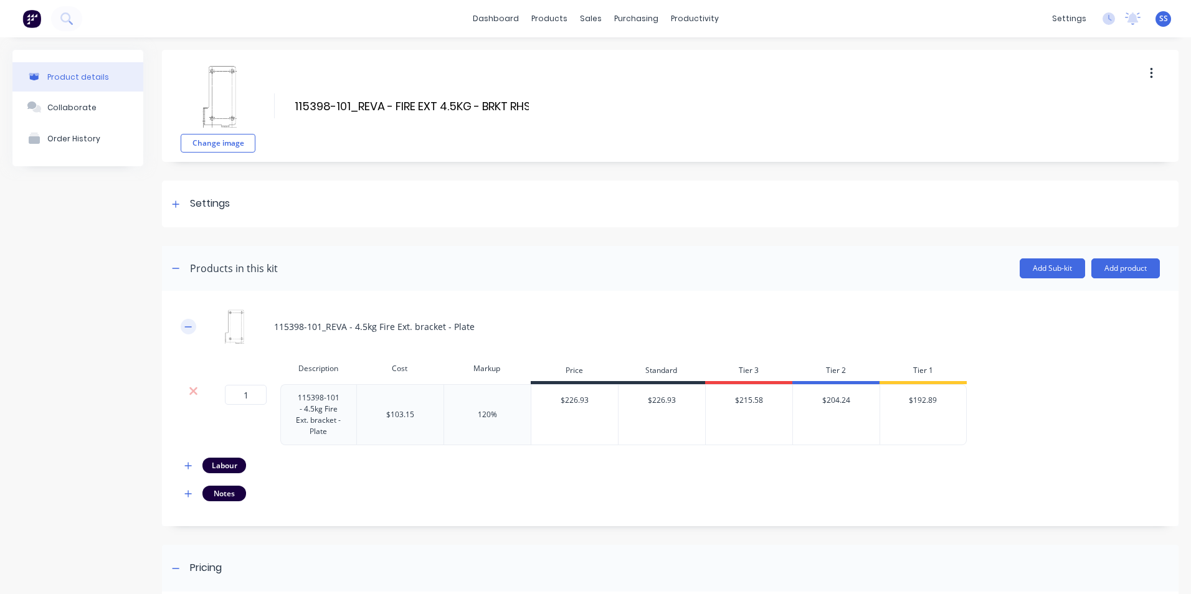
click at [191, 326] on icon "button" at bounding box center [187, 327] width 7 height 9
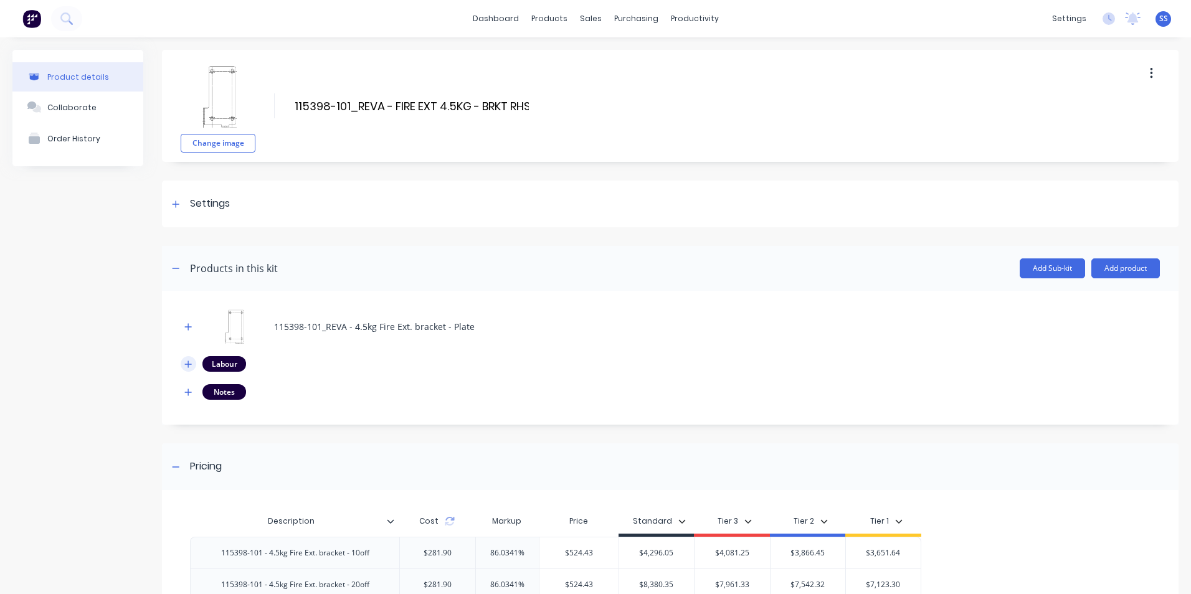
click at [188, 364] on icon "button" at bounding box center [188, 364] width 7 height 7
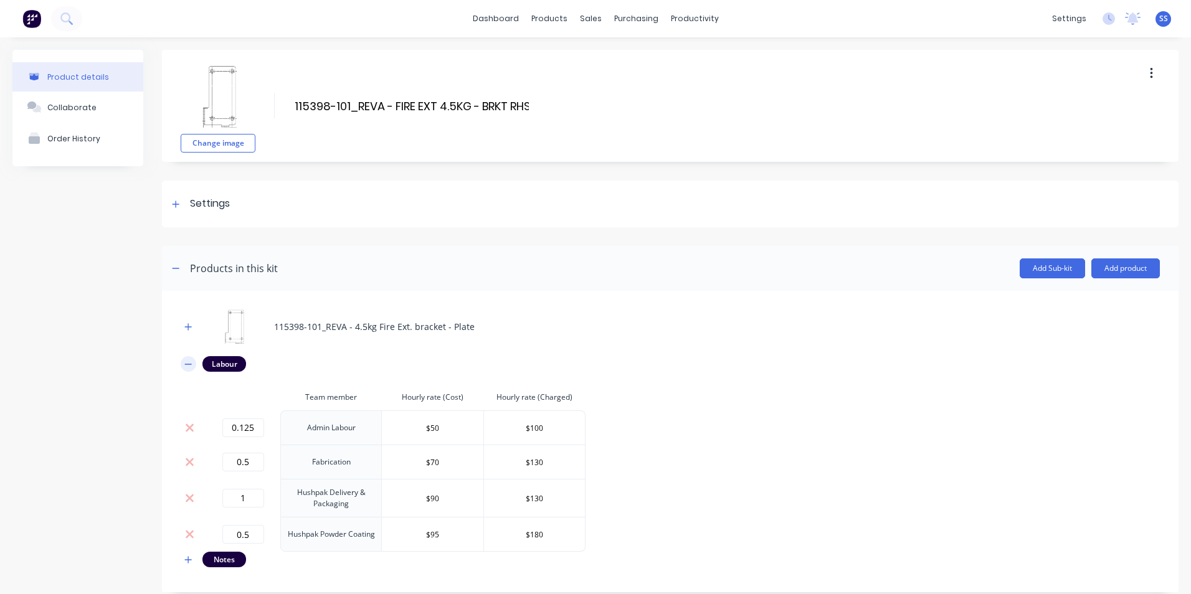
click at [188, 364] on icon "button" at bounding box center [188, 364] width 7 height 1
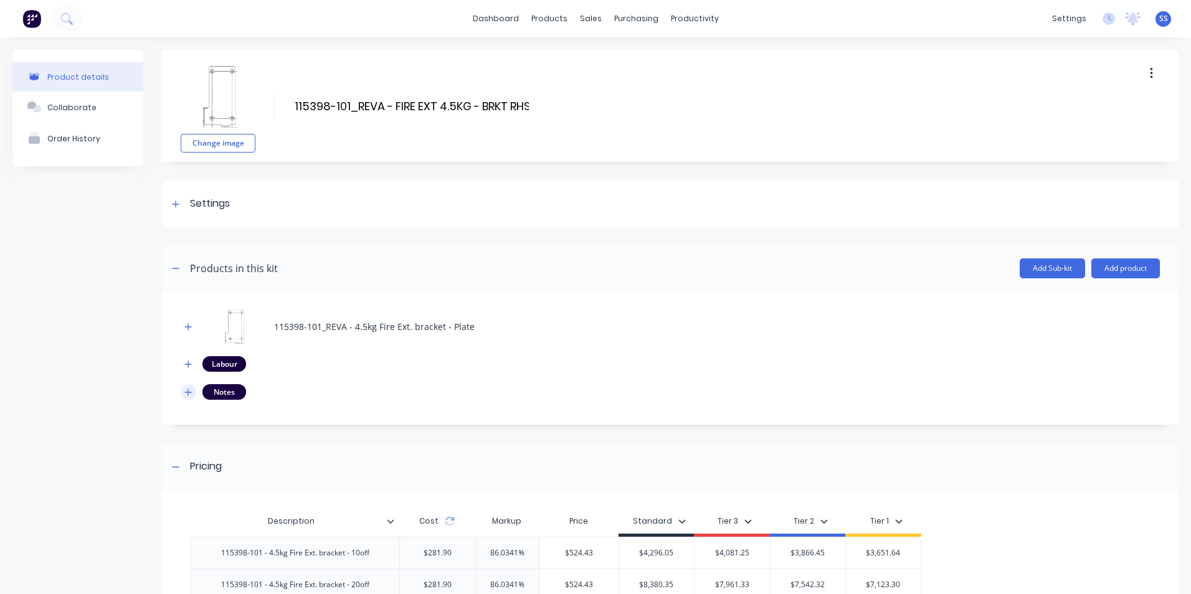
click at [187, 391] on icon "button" at bounding box center [187, 392] width 7 height 9
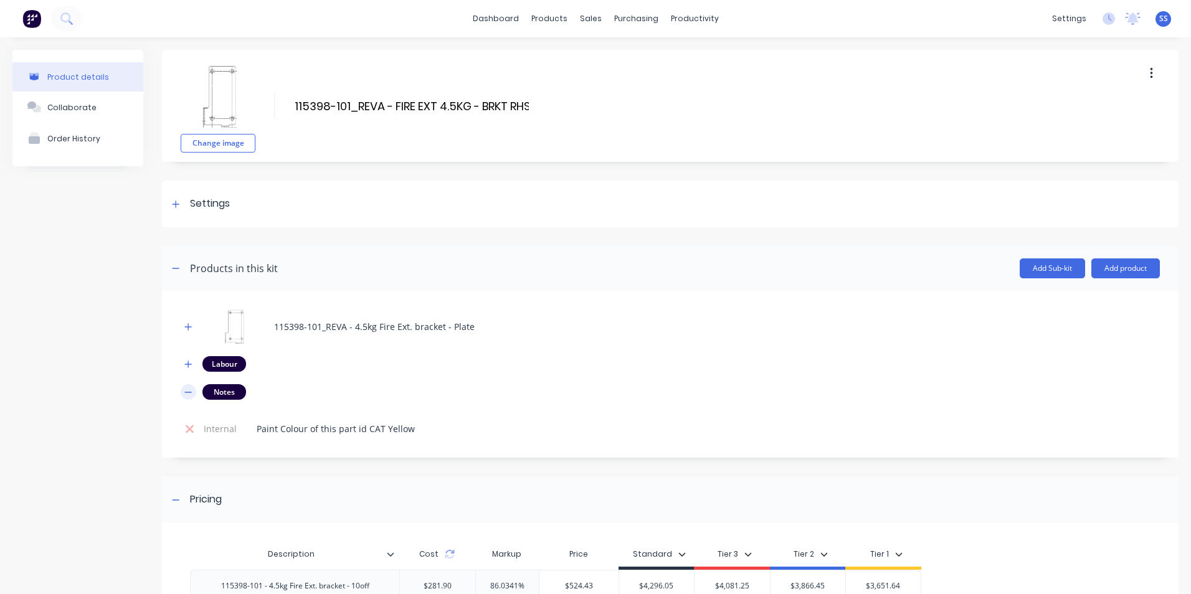
click at [187, 391] on icon "button" at bounding box center [187, 392] width 7 height 9
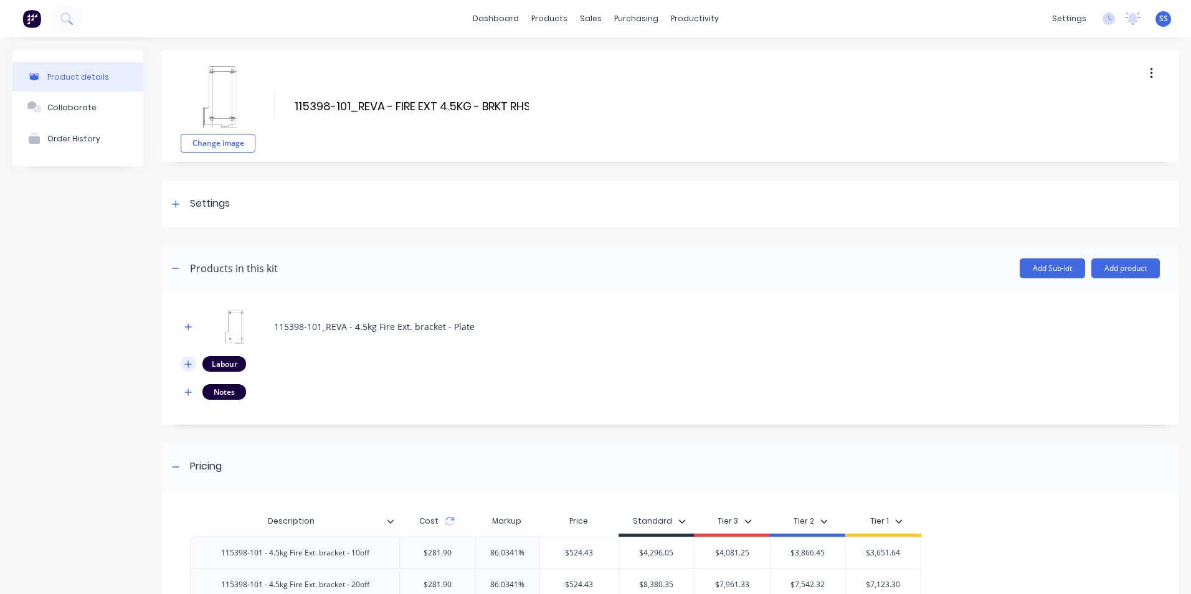
click at [186, 364] on icon "button" at bounding box center [188, 364] width 7 height 7
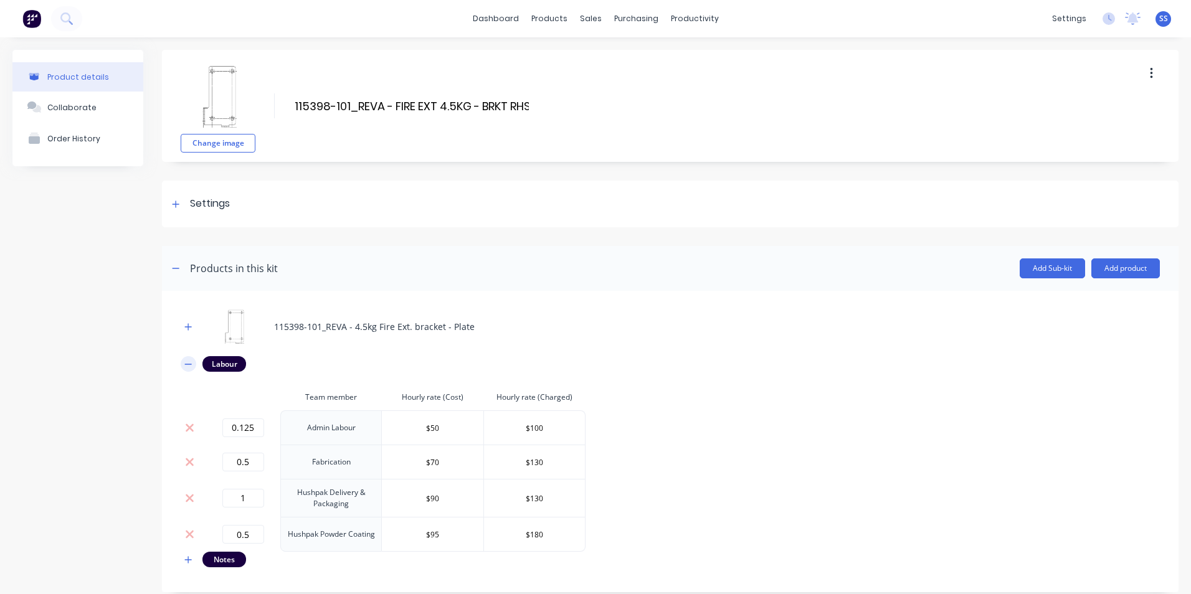
click at [186, 364] on icon "button" at bounding box center [188, 364] width 7 height 1
